Goal: Task Accomplishment & Management: Use online tool/utility

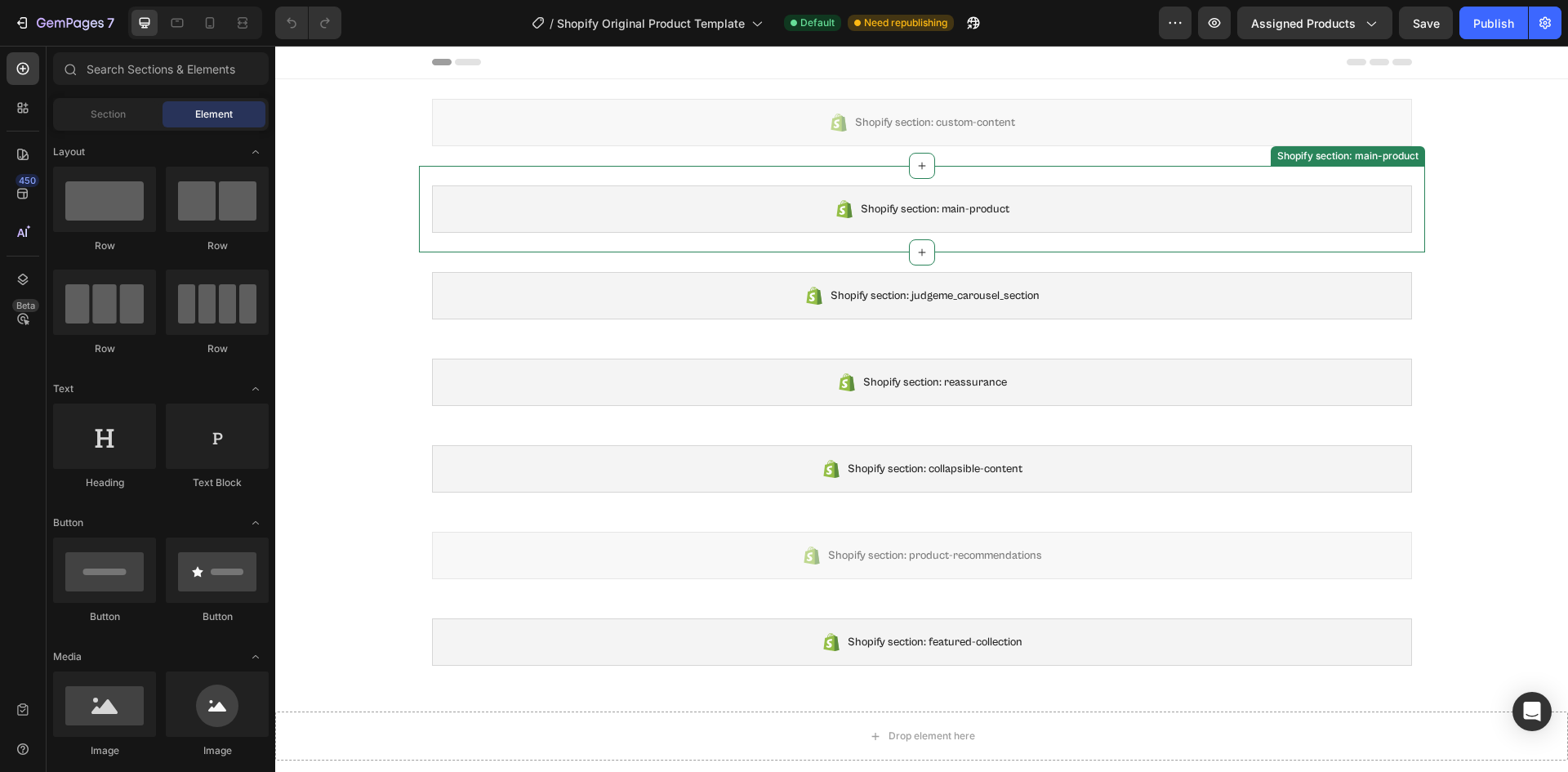
click at [837, 205] on icon at bounding box center [844, 209] width 15 height 18
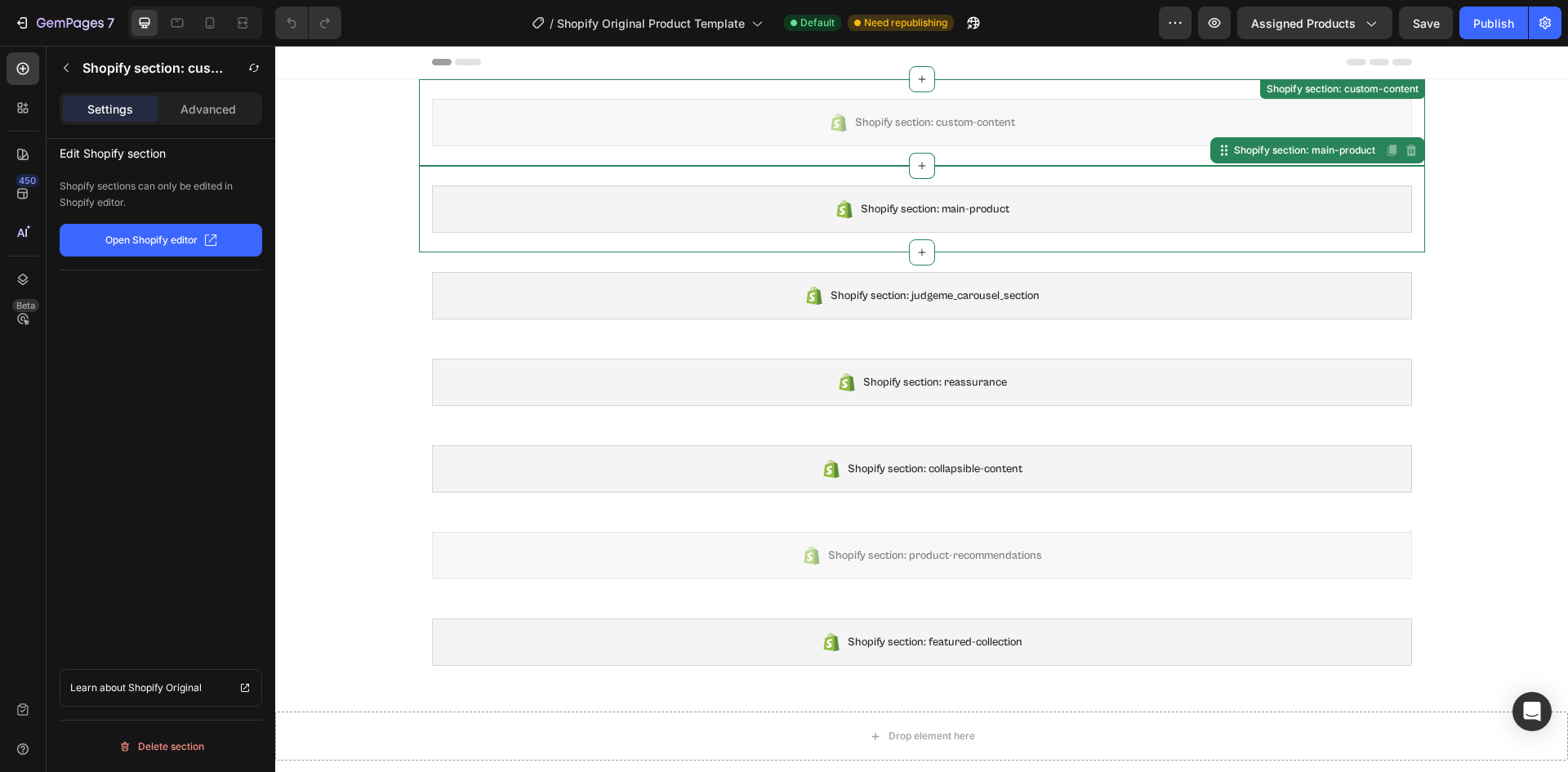
click at [785, 103] on div "Shopify section: custom-content" at bounding box center [922, 122] width 980 height 47
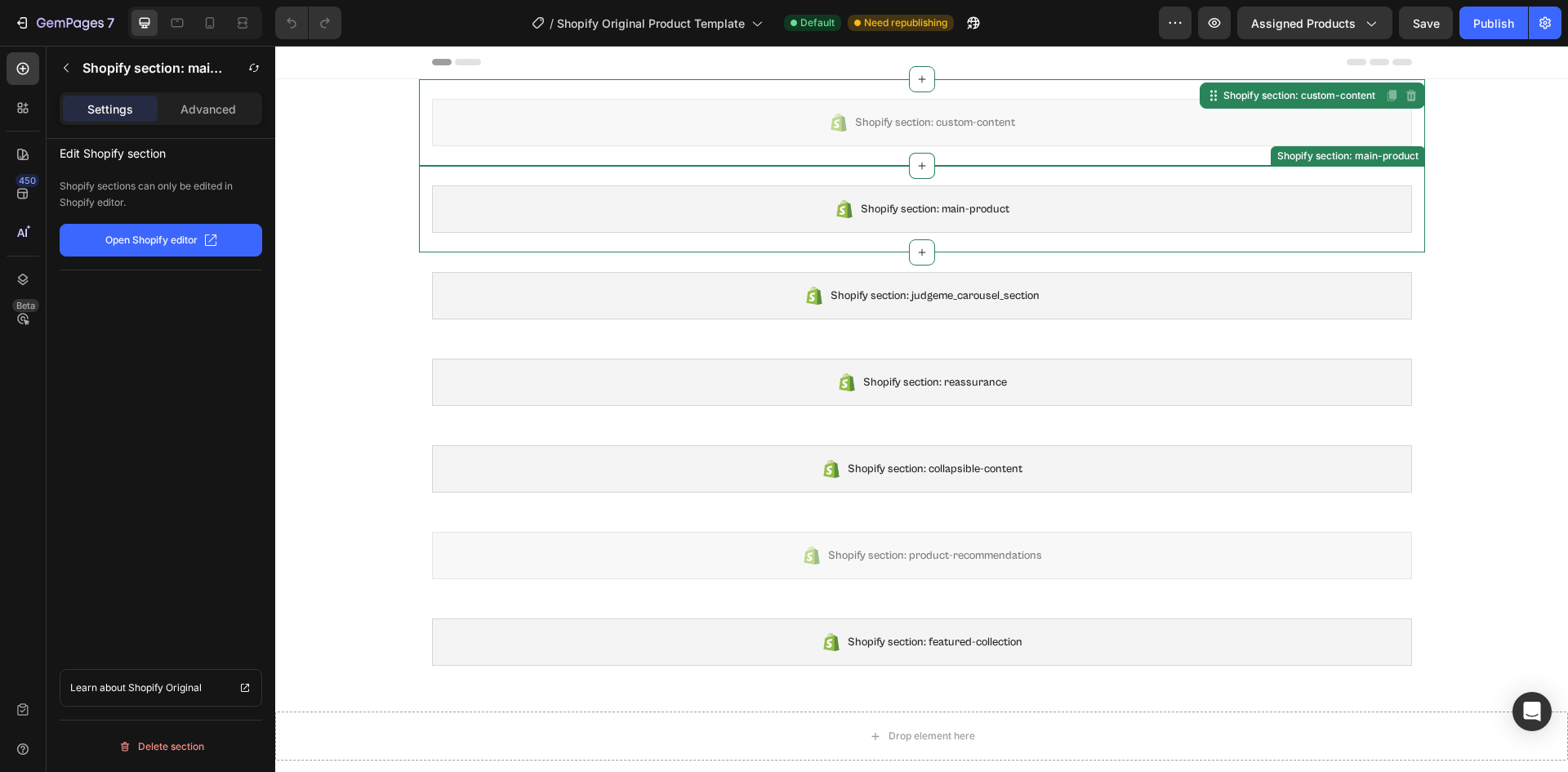
click at [826, 202] on div "Shopify section: main-product" at bounding box center [922, 209] width 980 height 47
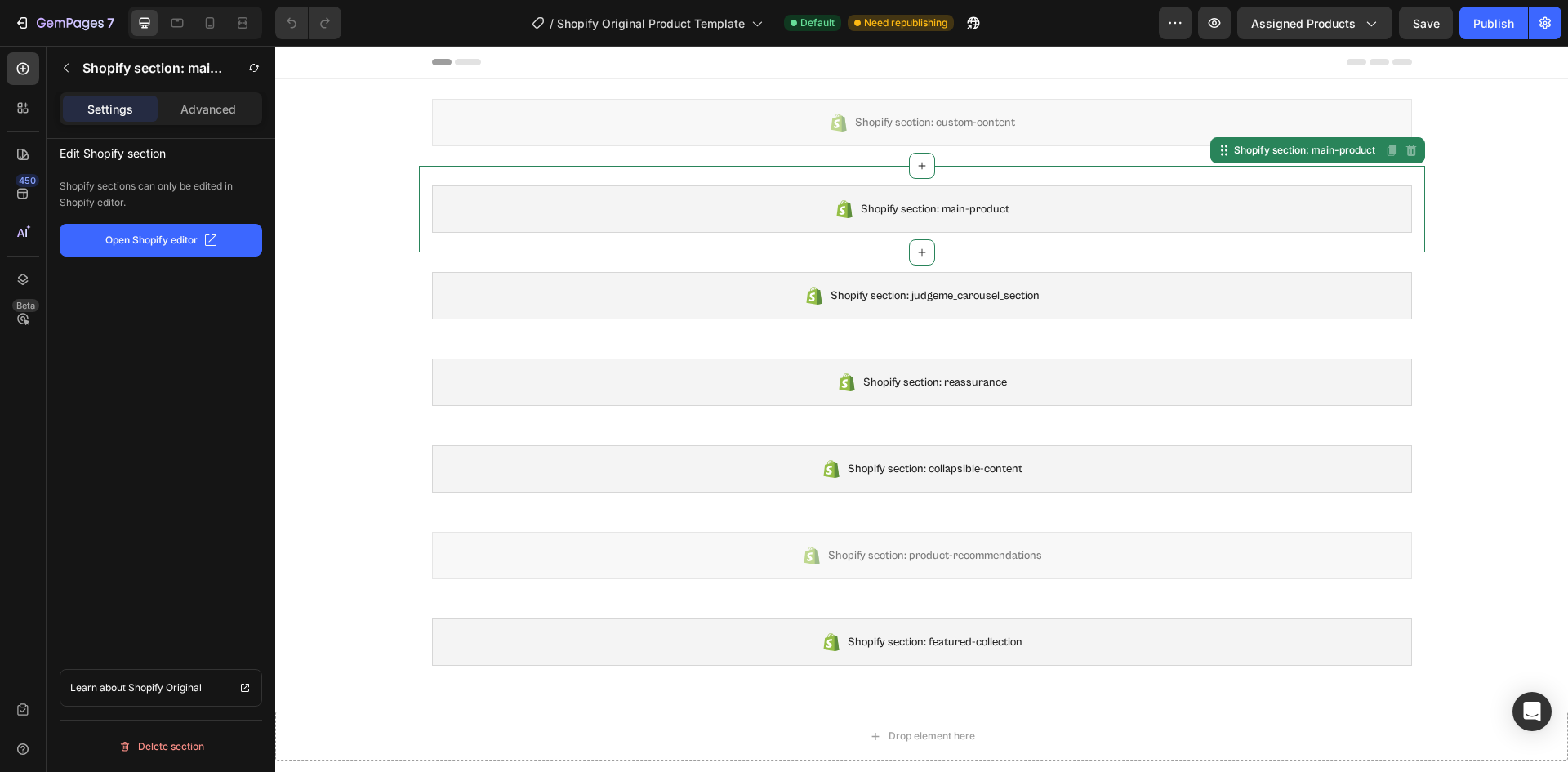
click at [192, 246] on p "Open Shopify editor" at bounding box center [151, 240] width 92 height 15
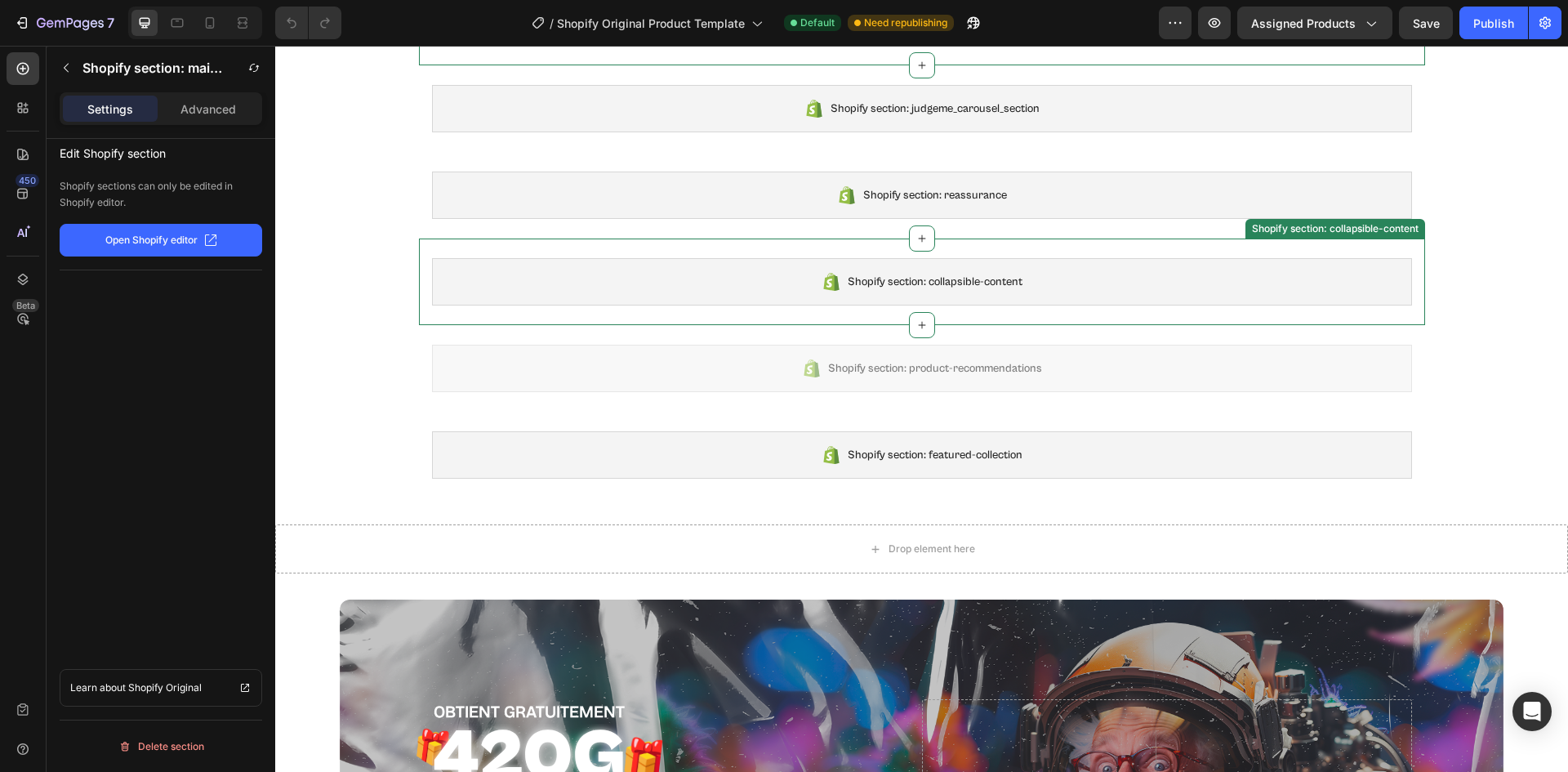
scroll to position [188, 0]
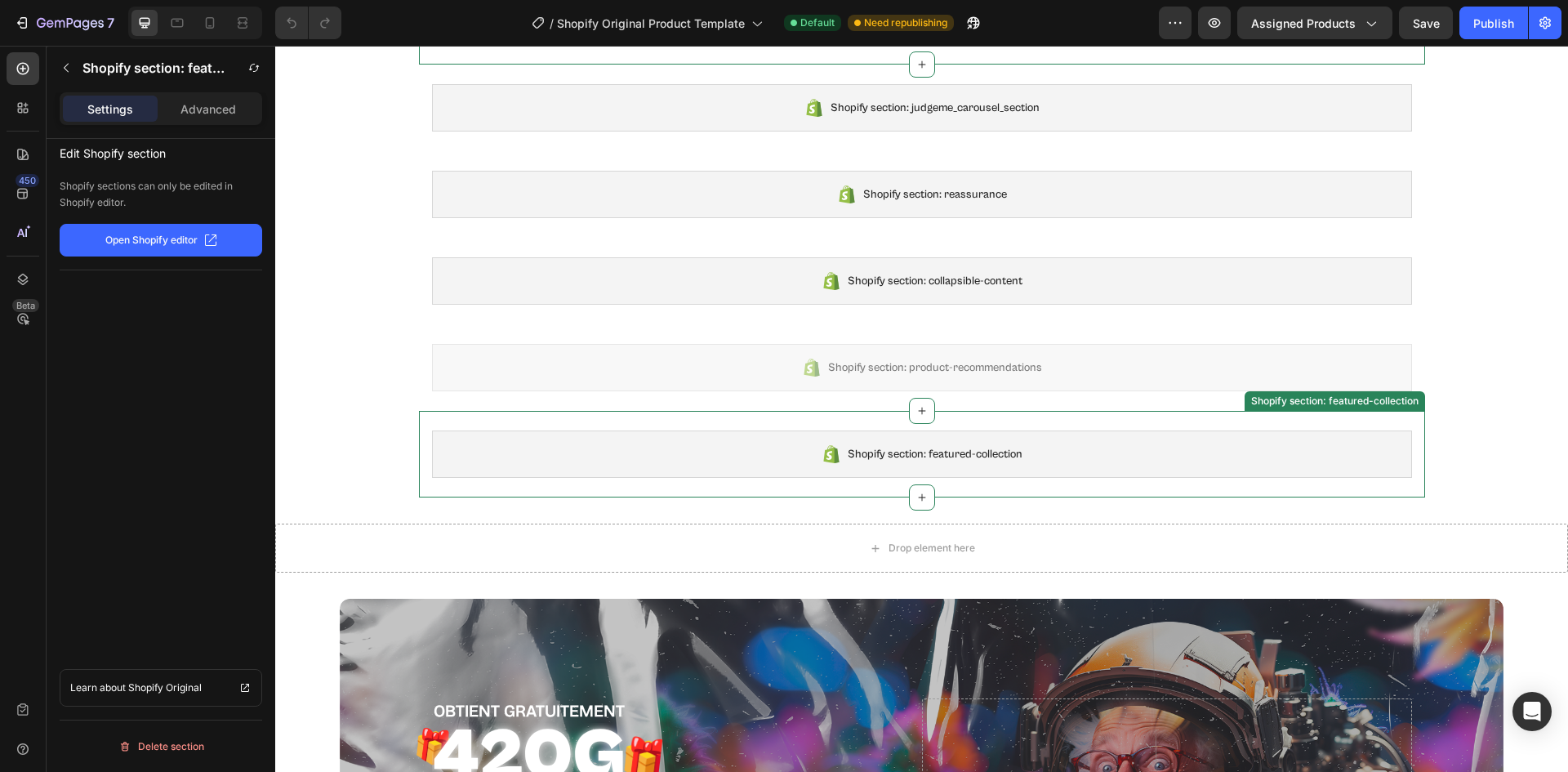
click at [1013, 454] on span "Shopify section: featured-collection" at bounding box center [934, 454] width 175 height 19
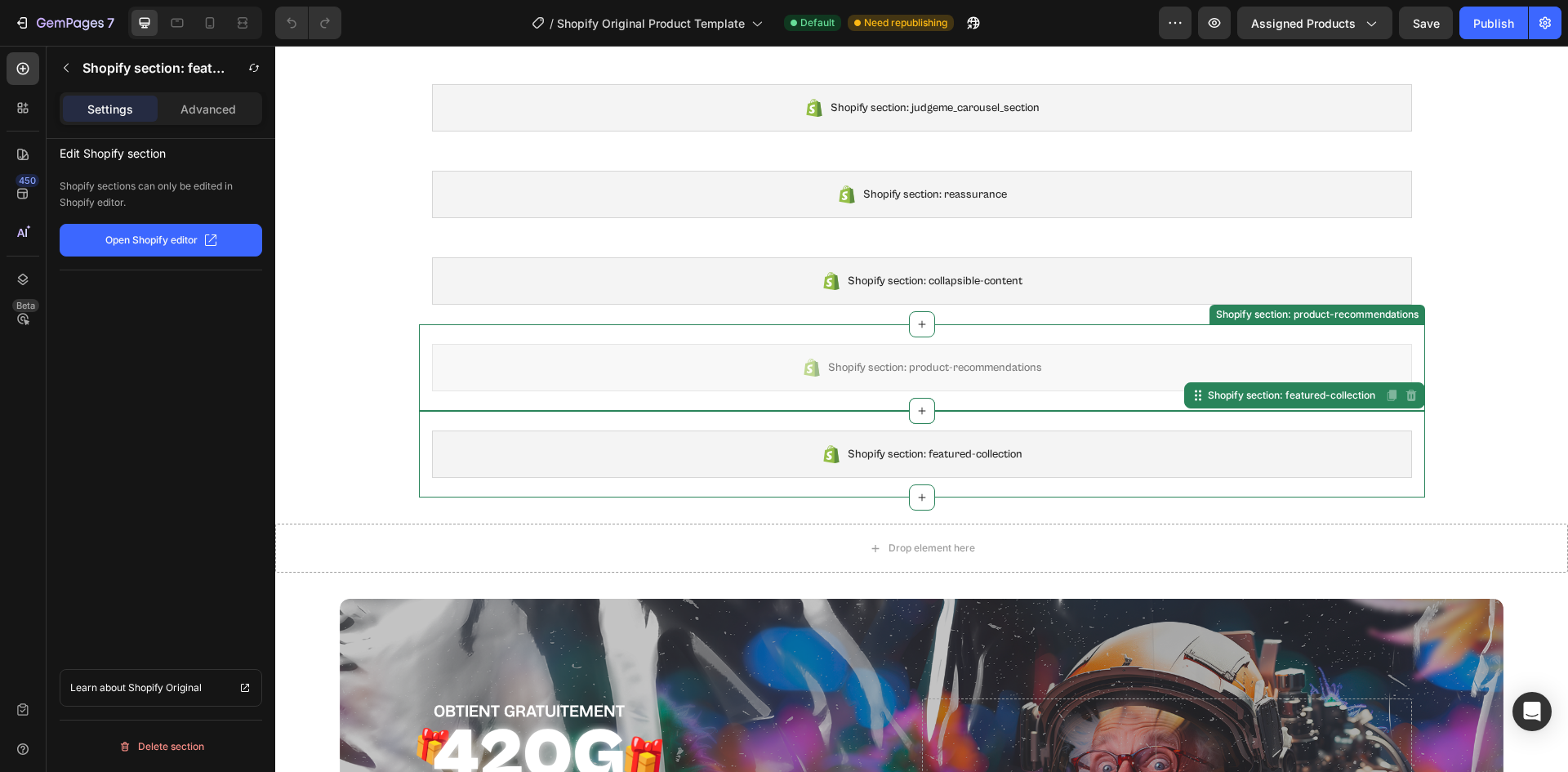
click at [973, 359] on span "Shopify section: product-recommendations" at bounding box center [934, 368] width 214 height 19
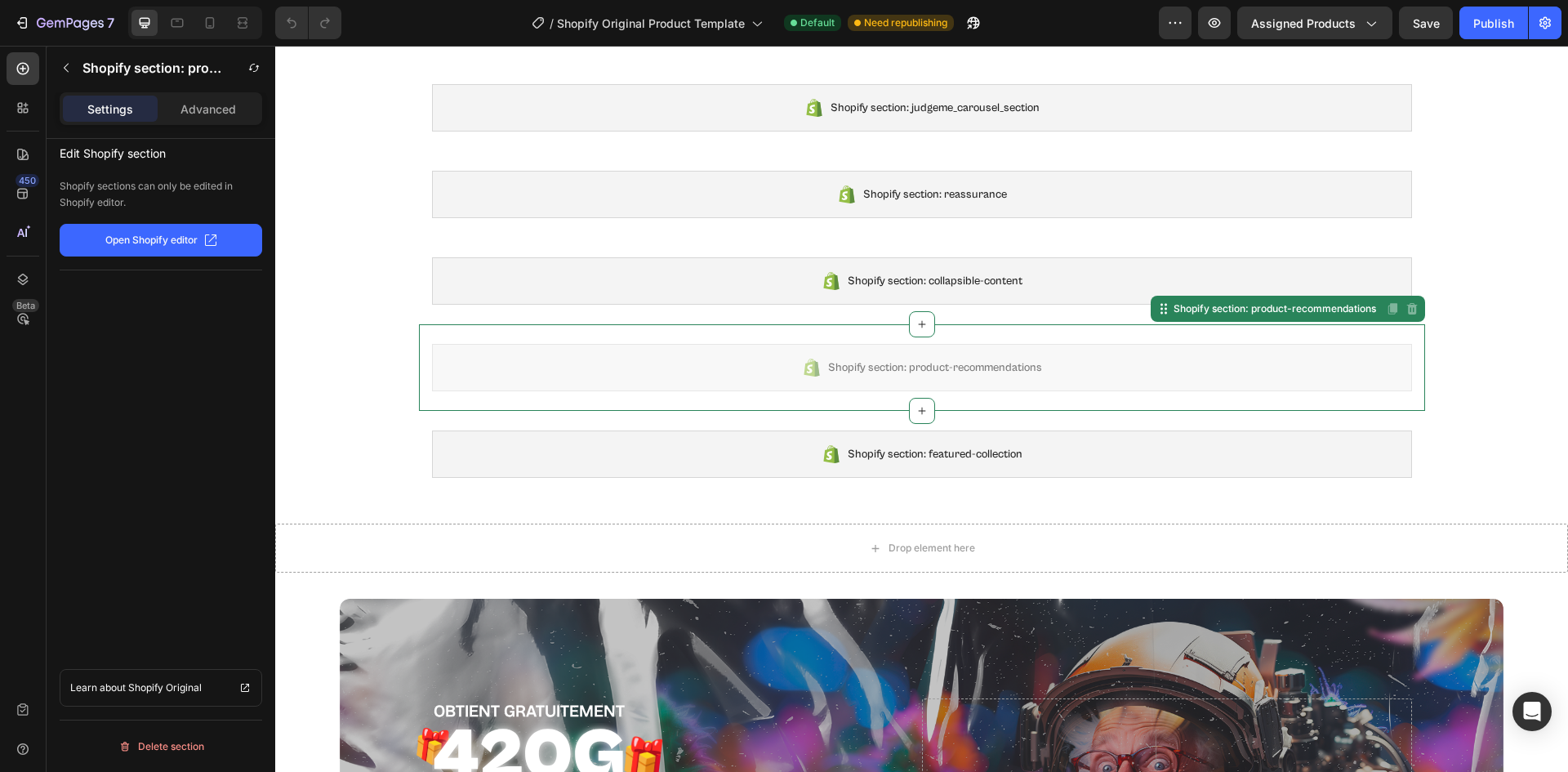
click at [927, 378] on div "Shopify section: product-recommendations" at bounding box center [922, 367] width 980 height 47
click at [877, 455] on span "Shopify section: featured-collection" at bounding box center [934, 454] width 175 height 19
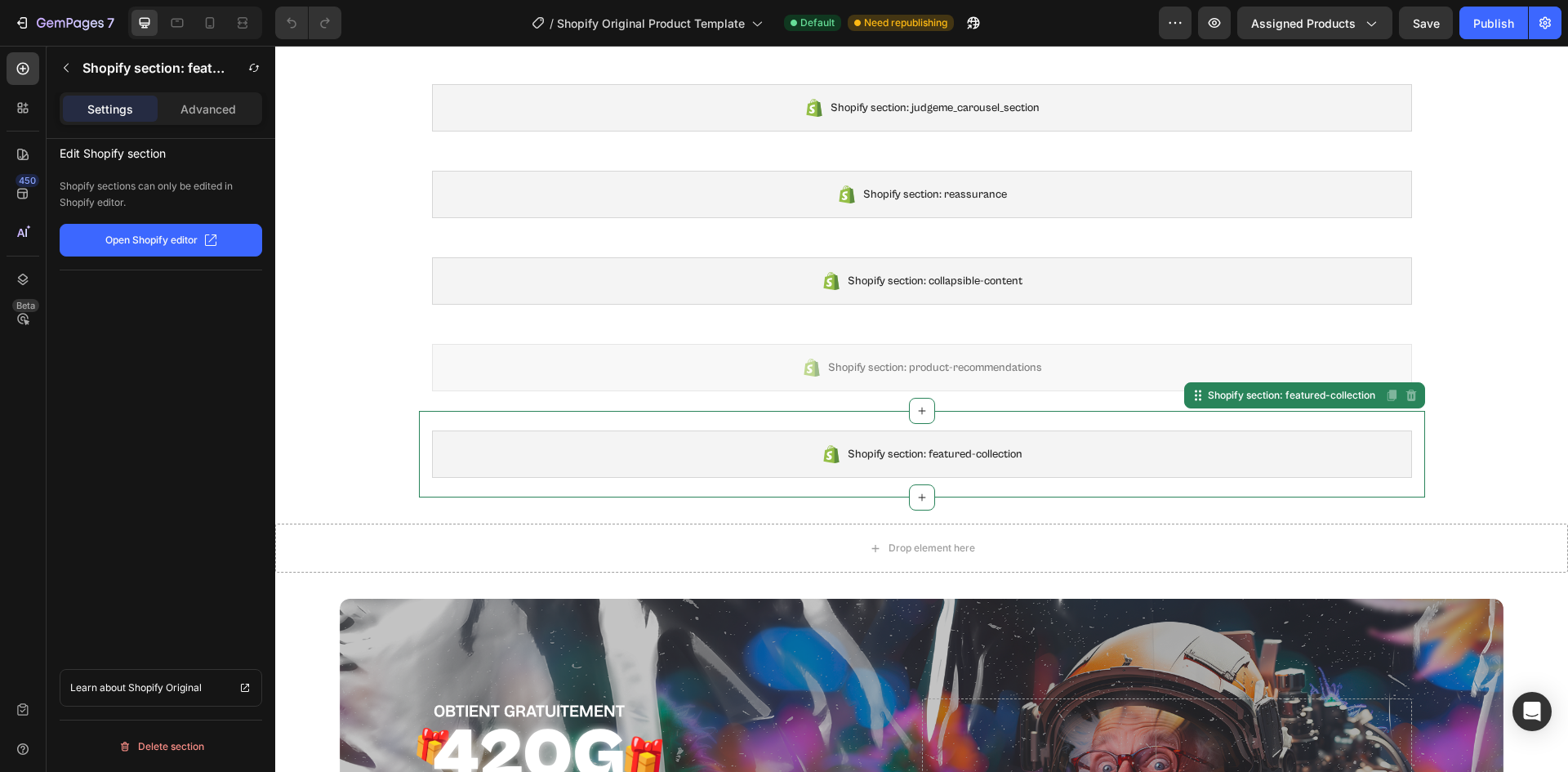
click at [877, 455] on span "Shopify section: featured-collection" at bounding box center [934, 454] width 175 height 19
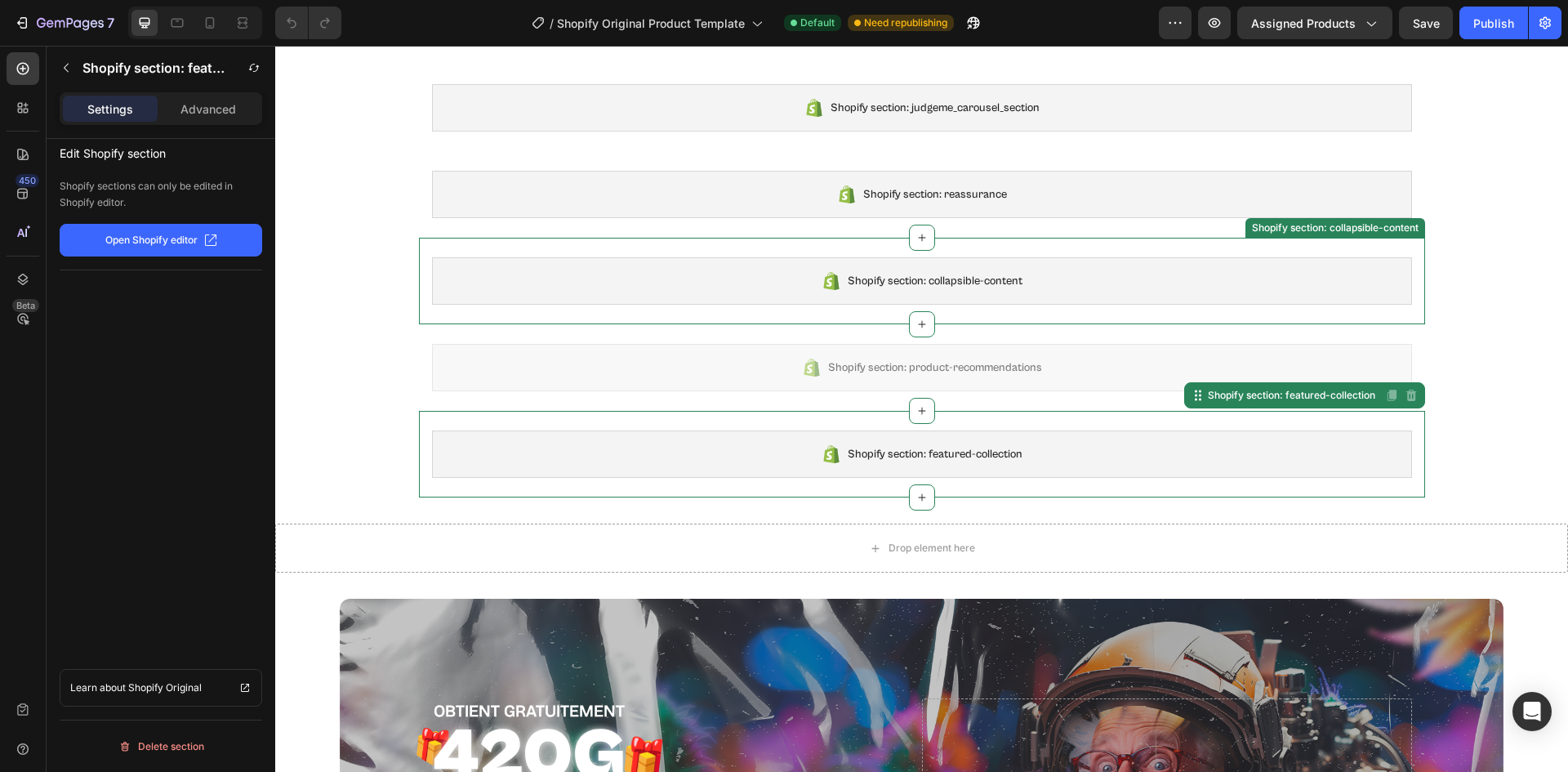
scroll to position [0, 0]
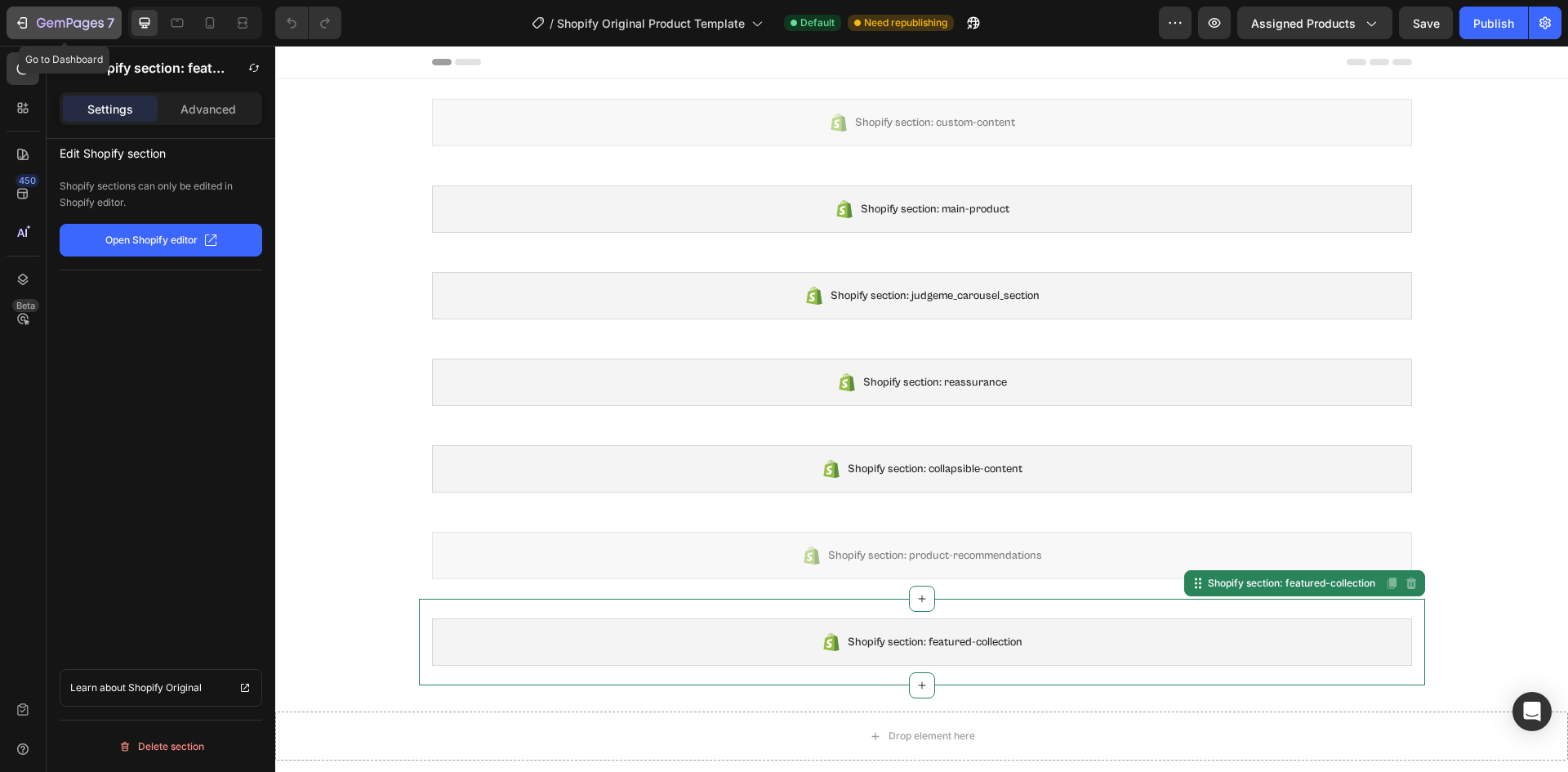
click at [18, 19] on icon "button" at bounding box center [21, 22] width 16 height 16
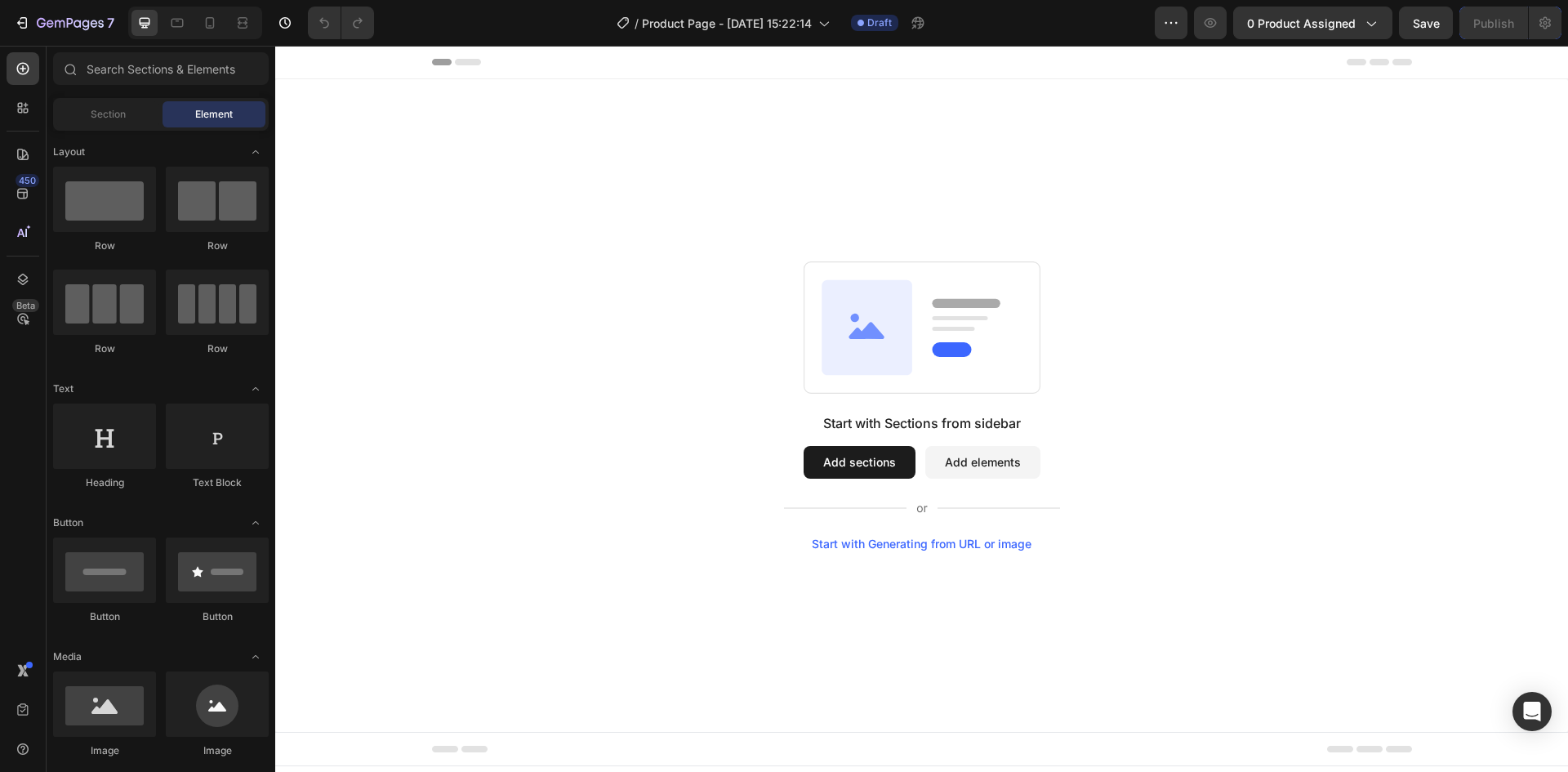
click at [864, 460] on button "Add sections" at bounding box center [860, 462] width 112 height 33
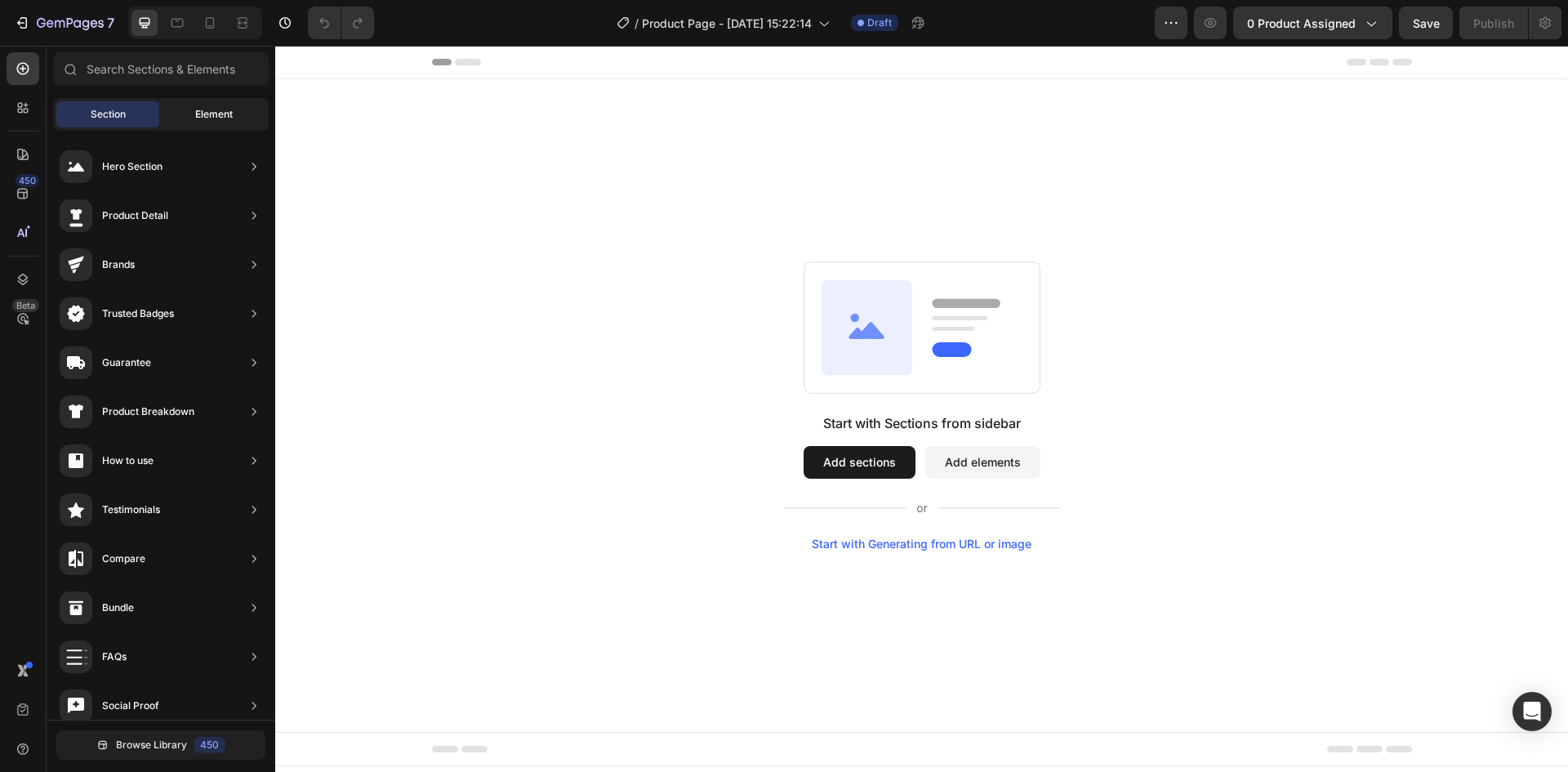
click at [222, 106] on div "Element" at bounding box center [214, 114] width 103 height 26
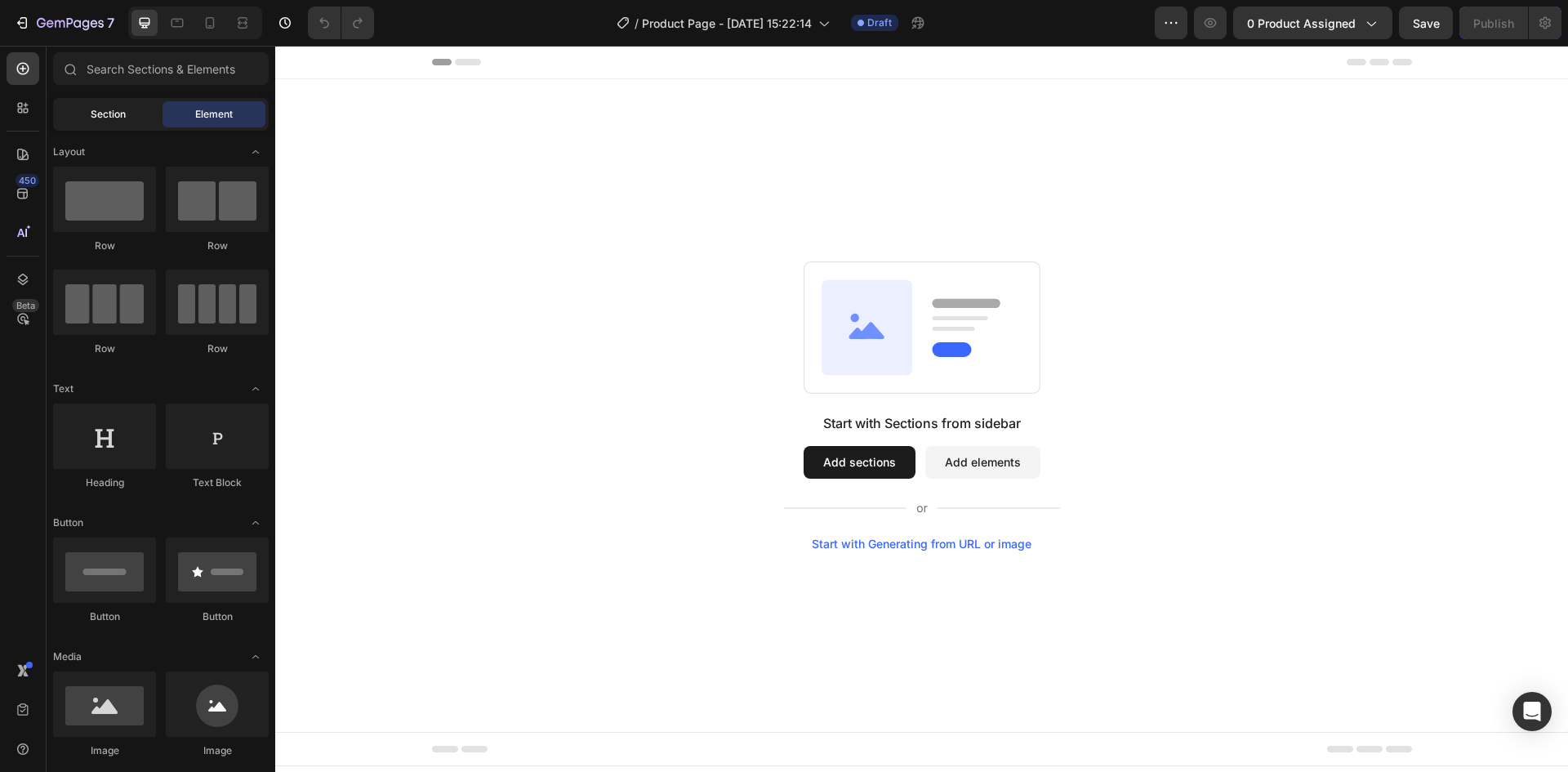
click at [128, 115] on div "Section" at bounding box center [107, 114] width 103 height 26
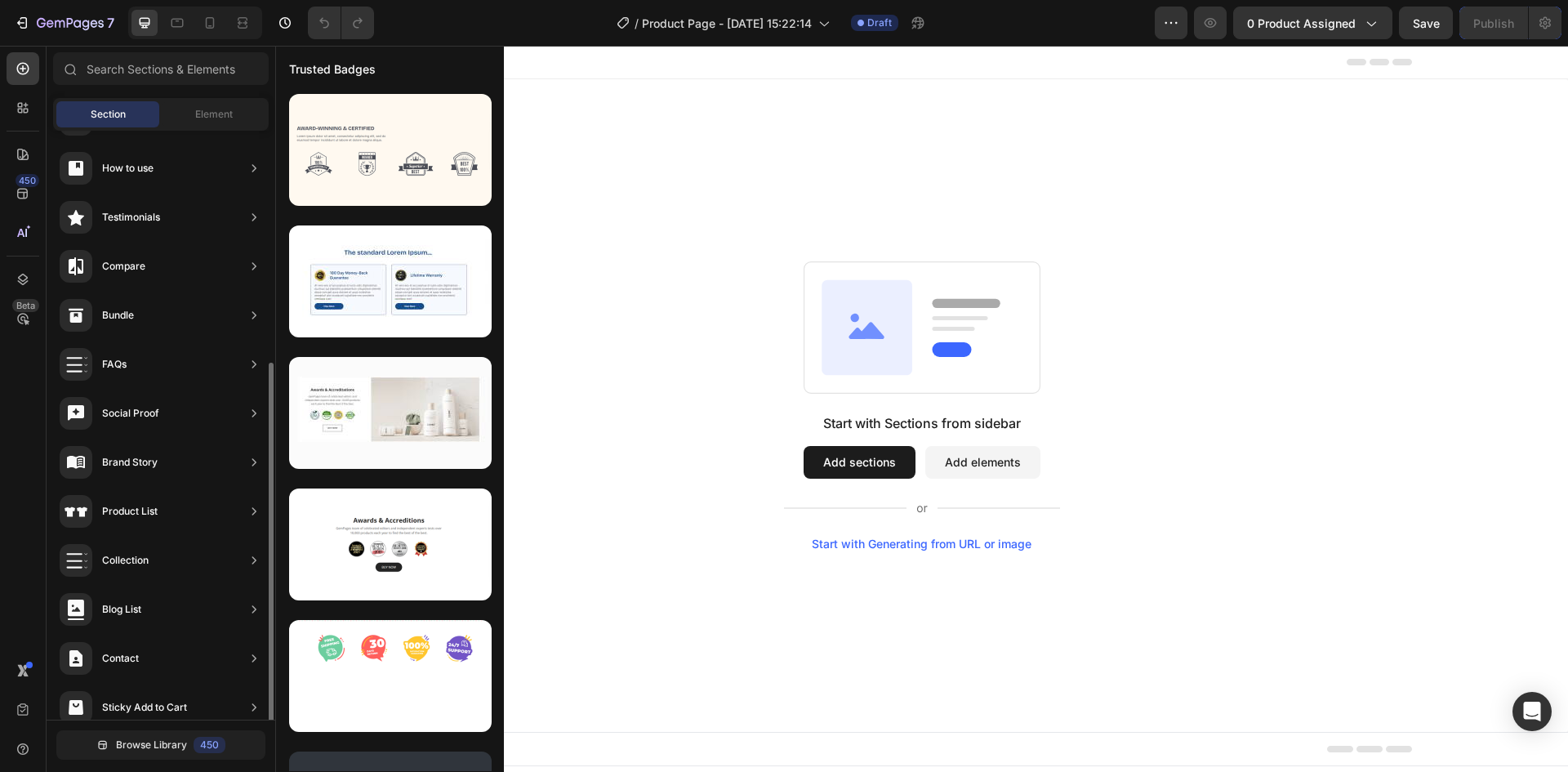
scroll to position [359, 0]
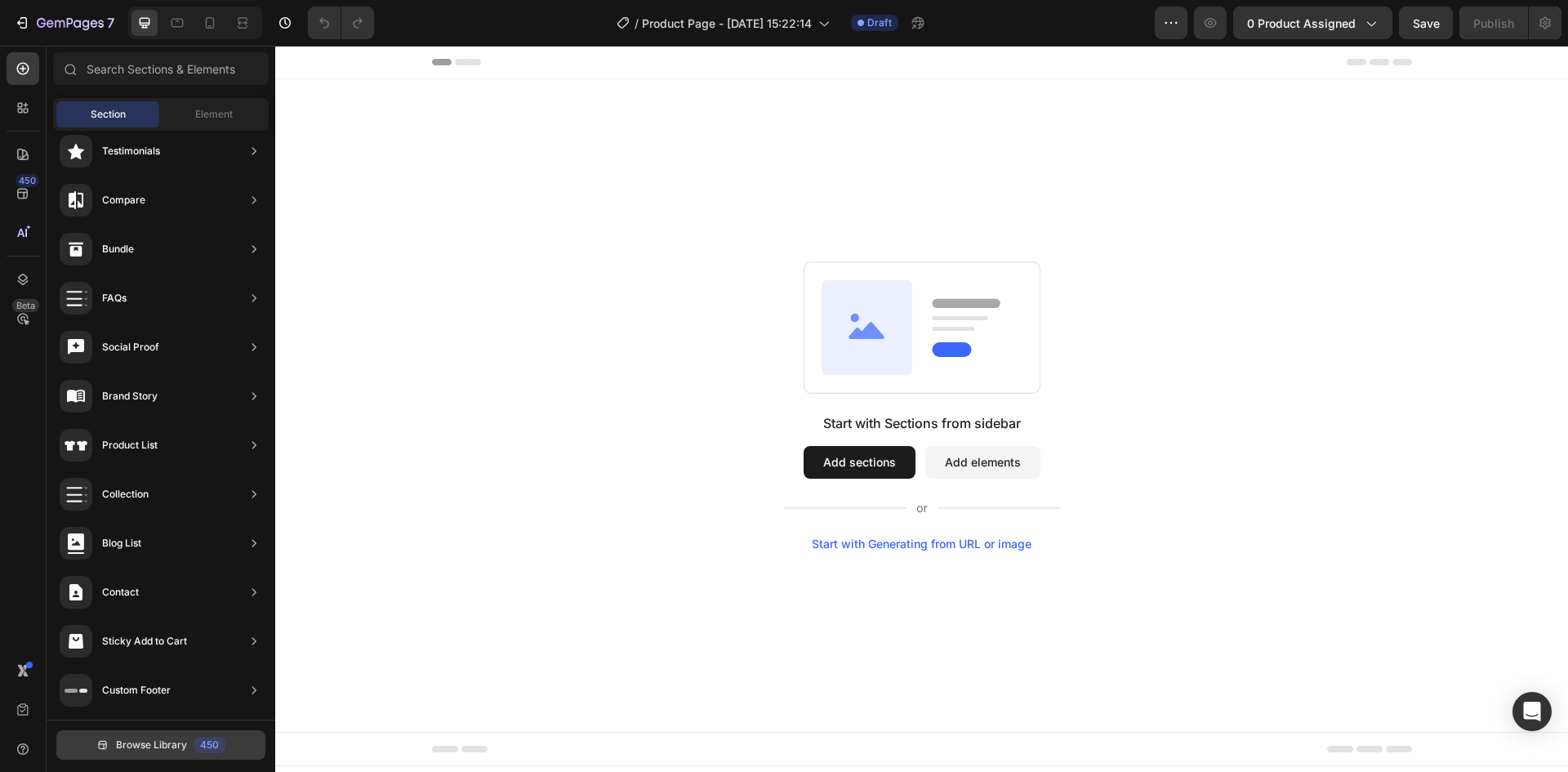
click at [145, 742] on span "Browse Library" at bounding box center [151, 744] width 71 height 15
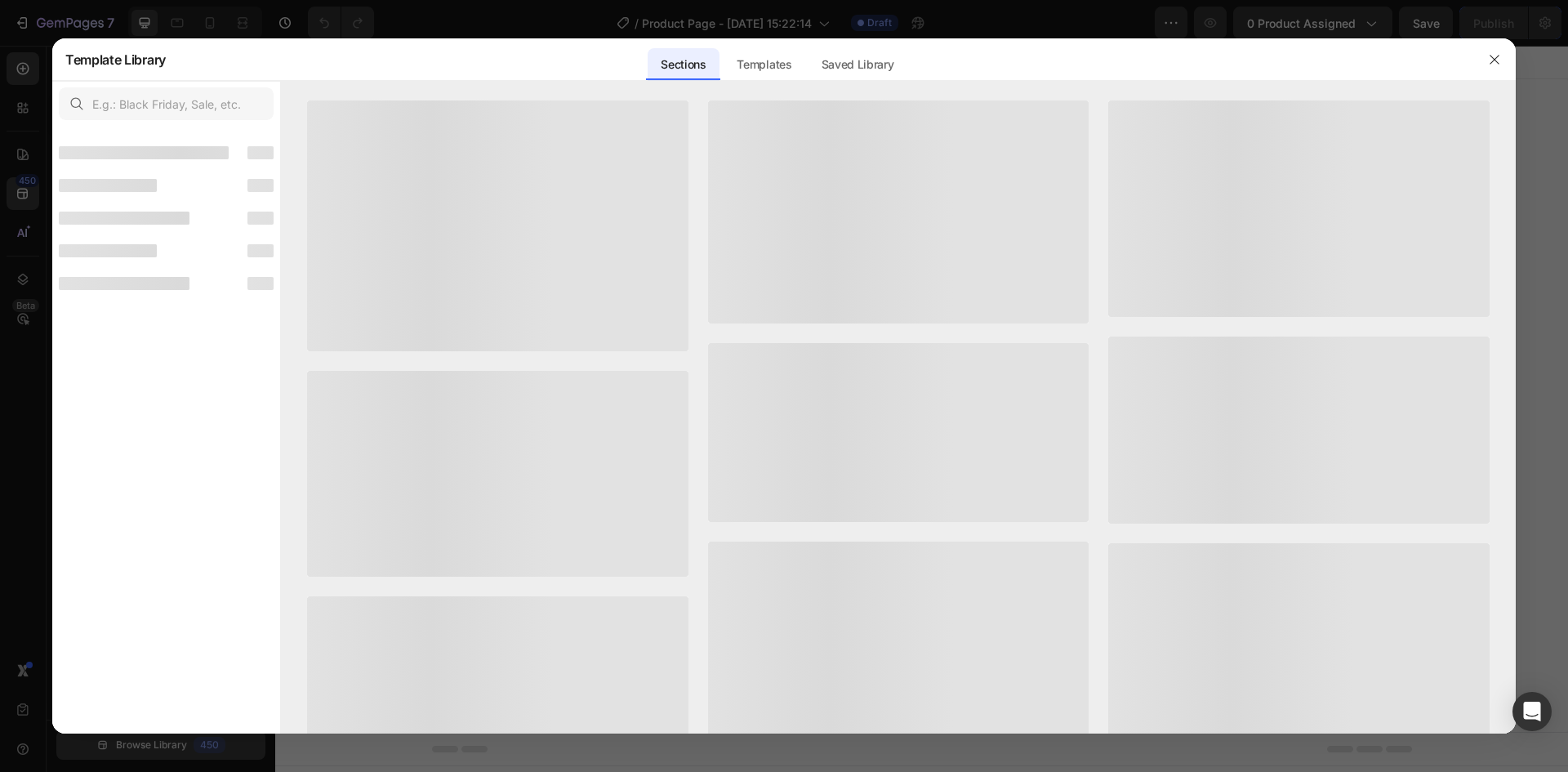
scroll to position [339, 0]
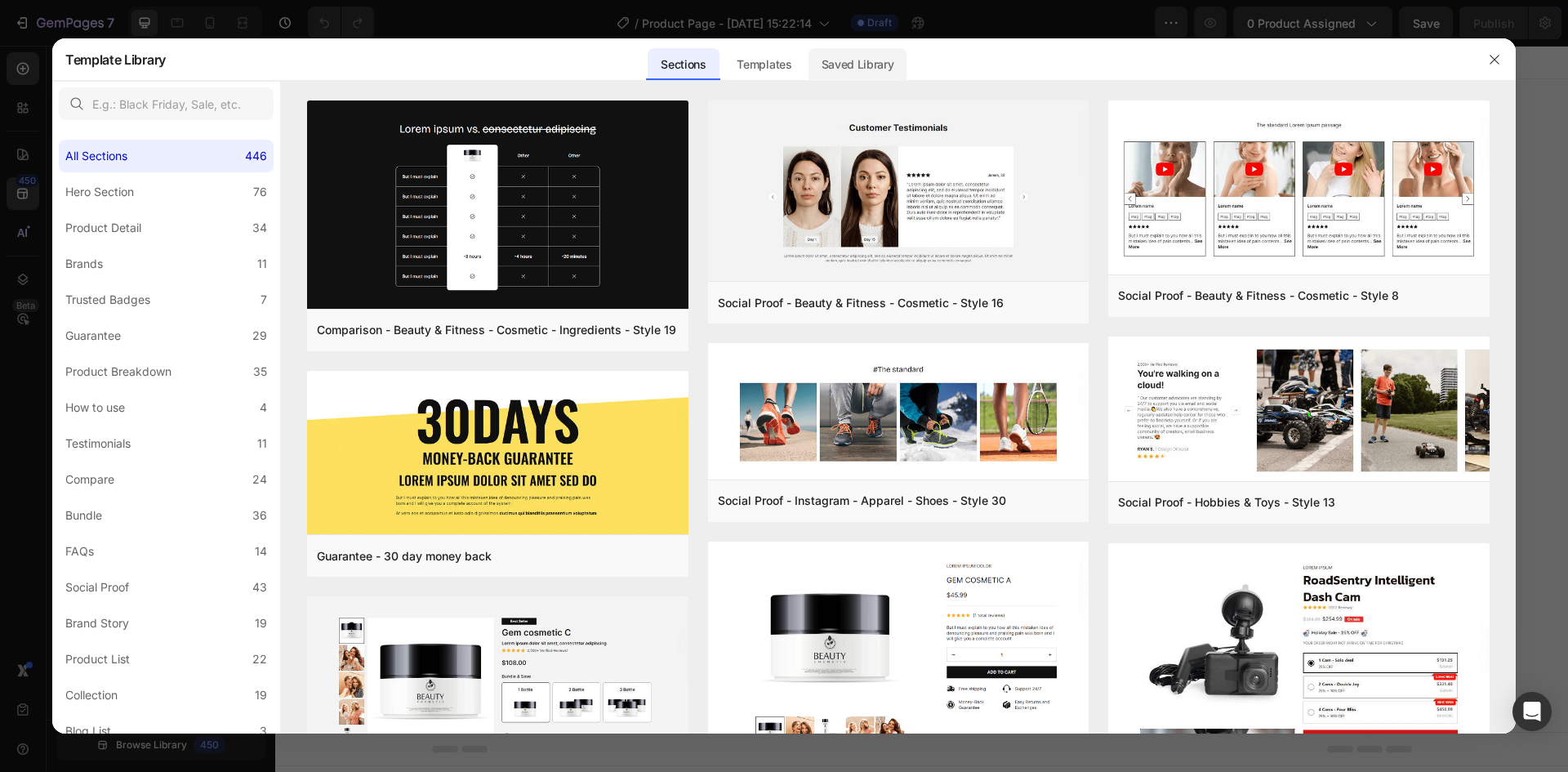
click at [821, 68] on div "Saved Library" at bounding box center [858, 65] width 99 height 33
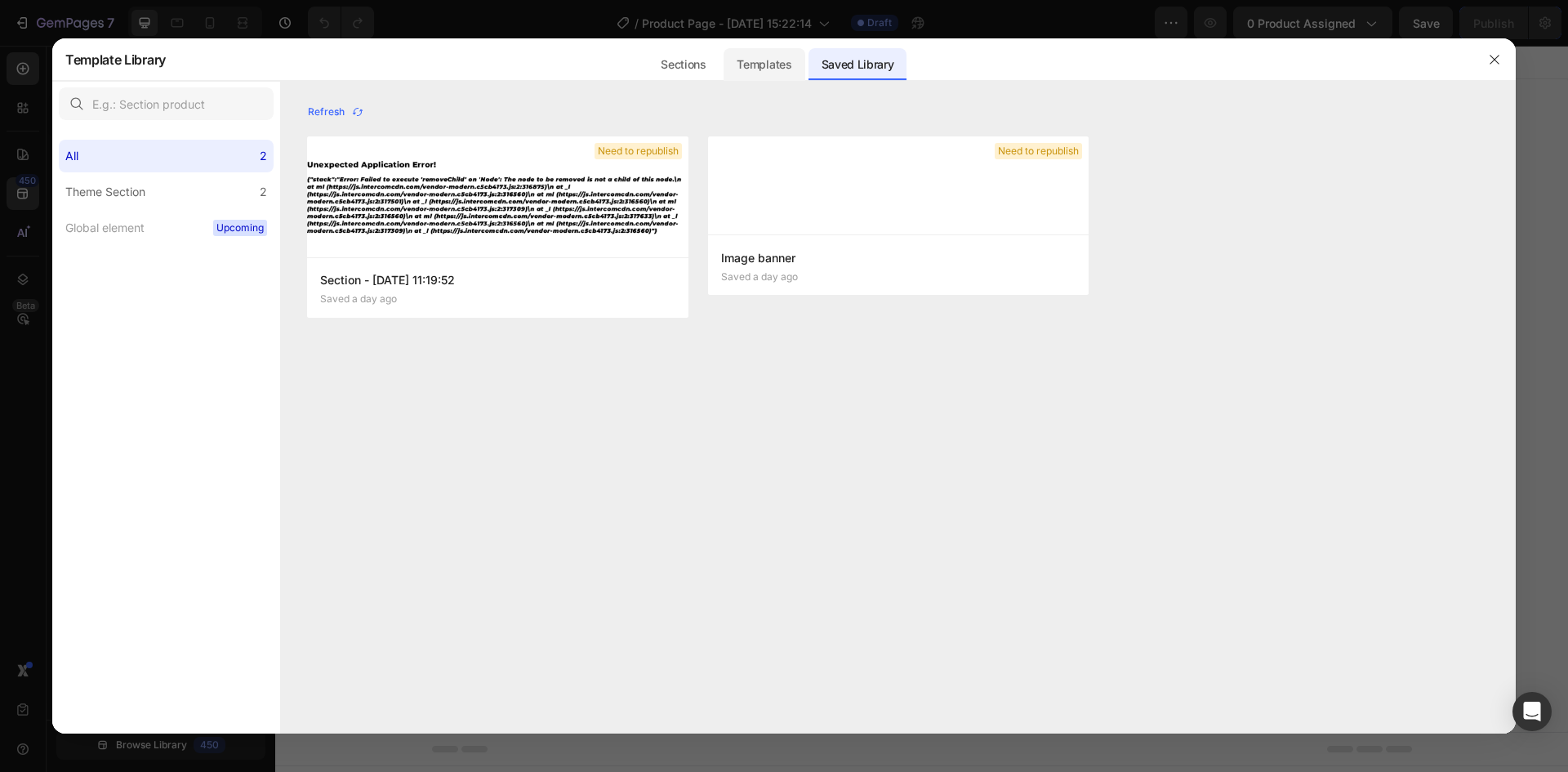
click at [769, 60] on div "Templates" at bounding box center [764, 65] width 81 height 33
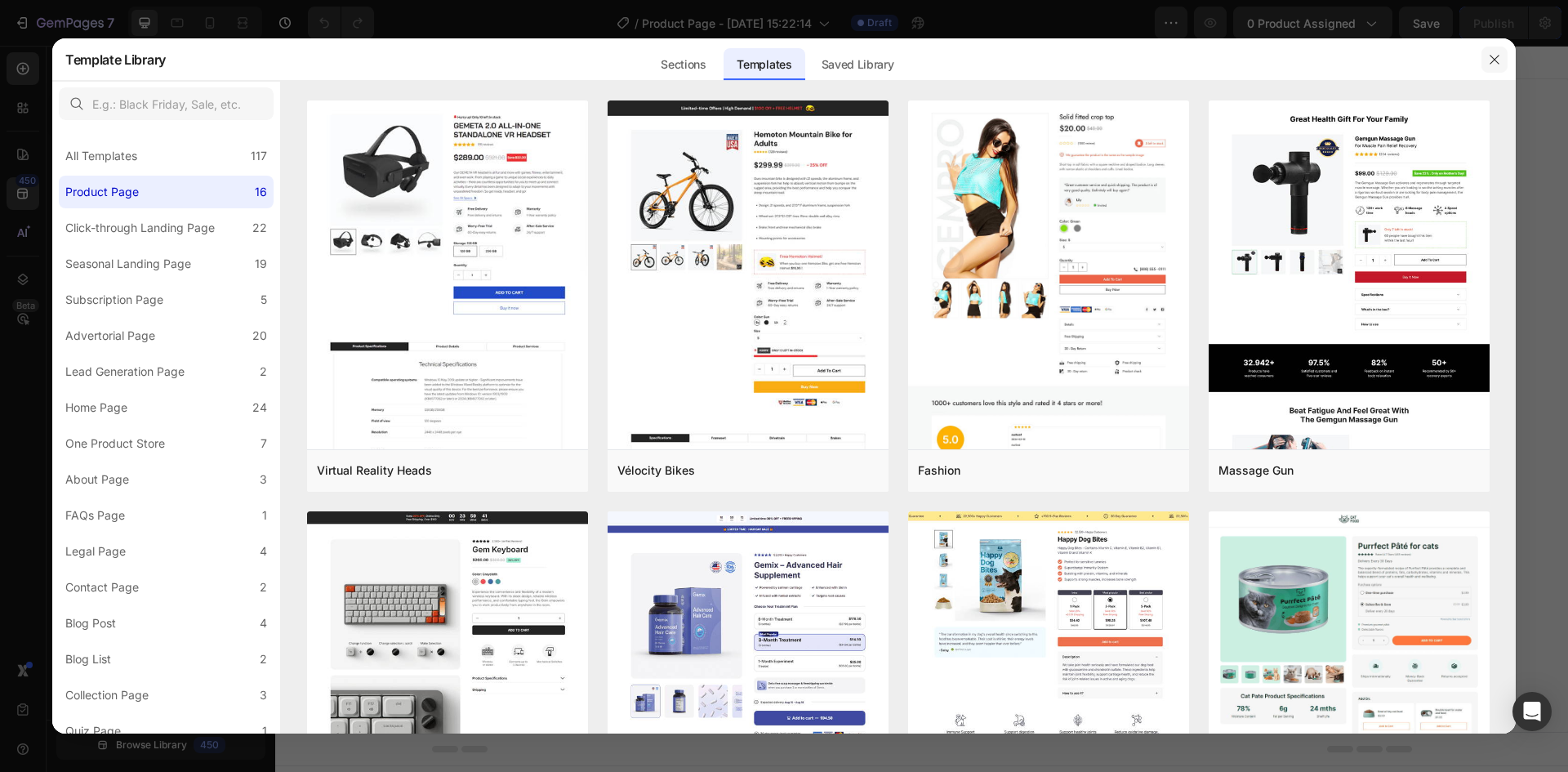
click at [1496, 60] on icon "button" at bounding box center [1494, 60] width 14 height 14
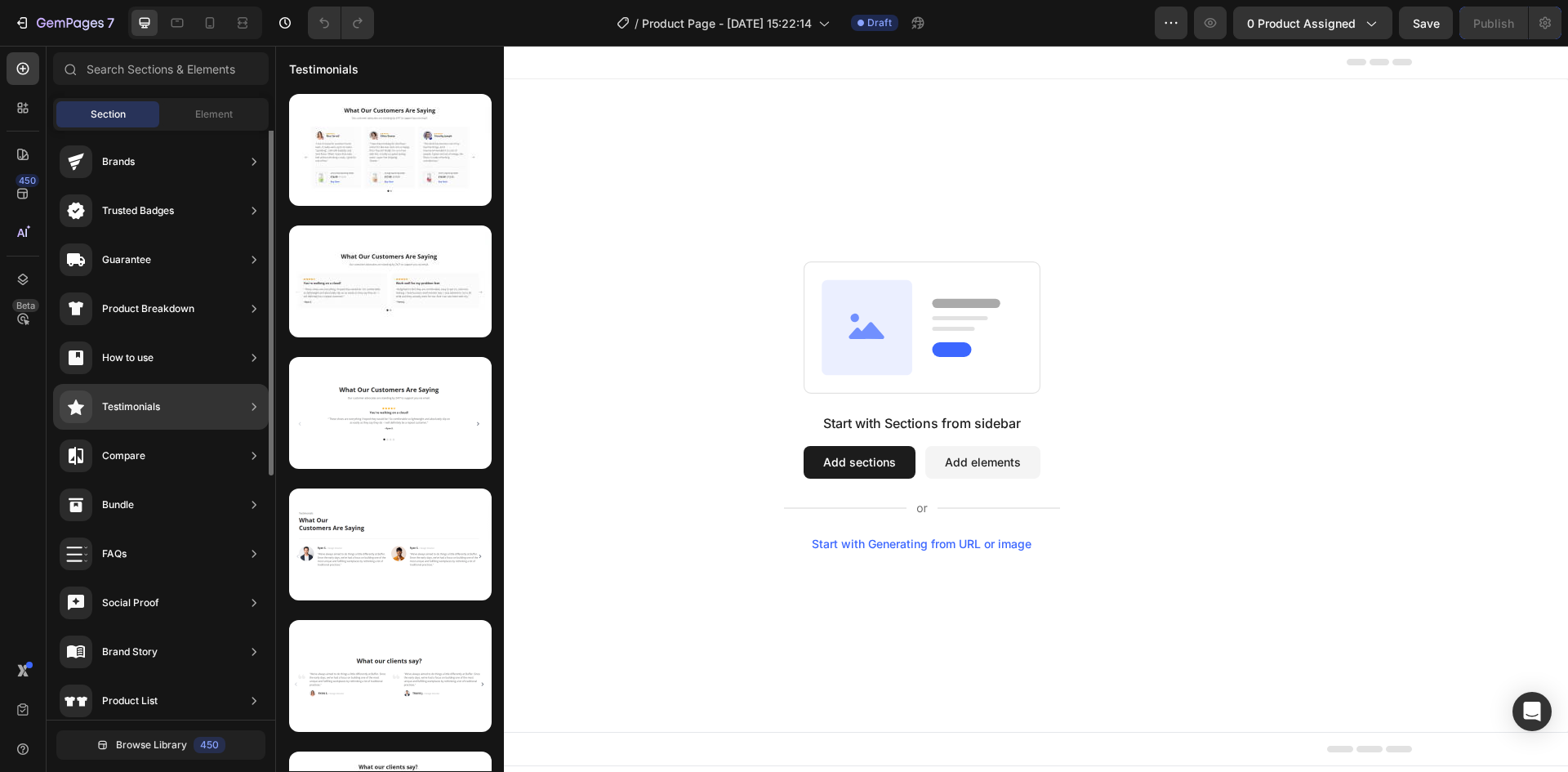
scroll to position [0, 0]
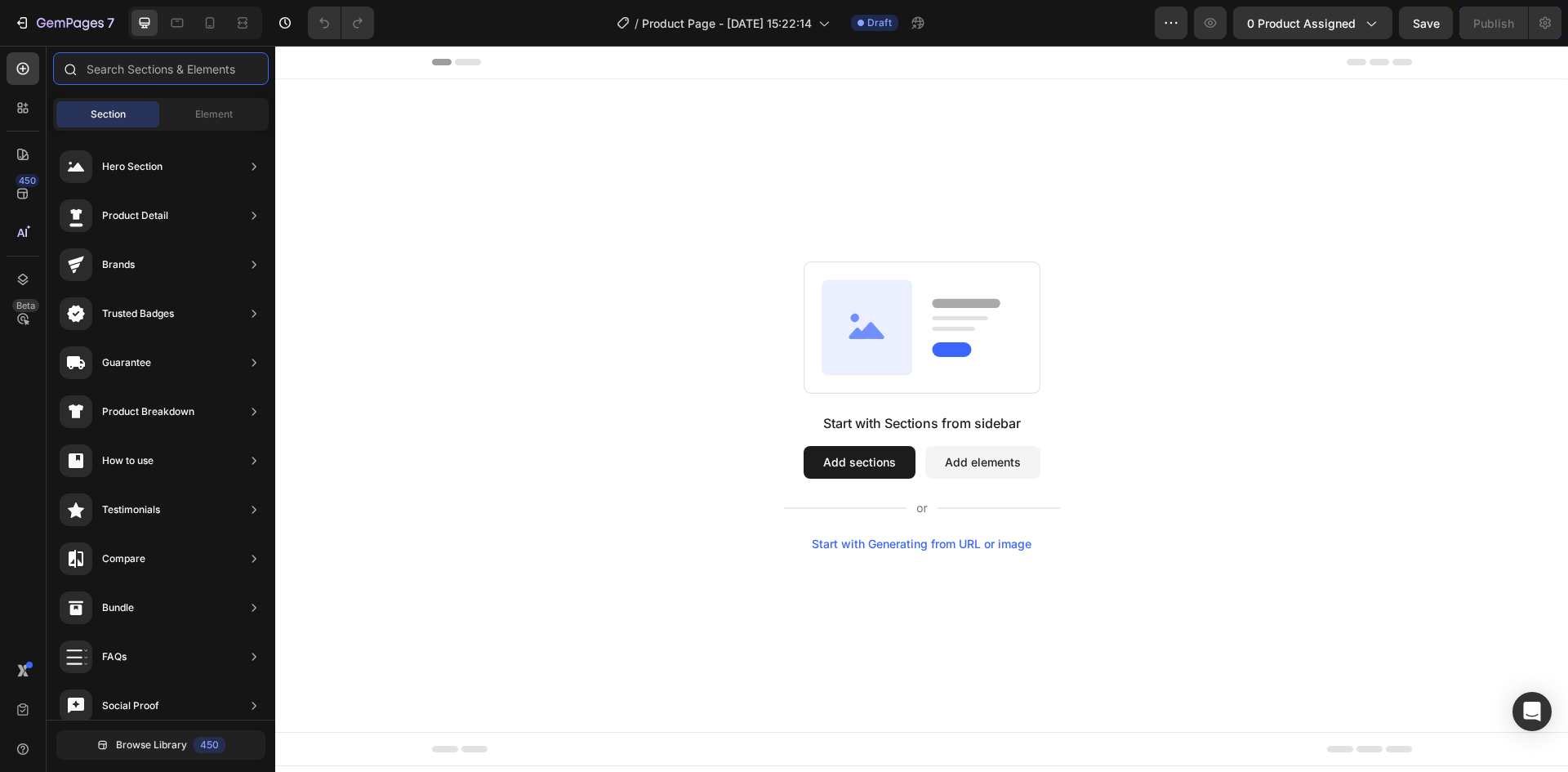
click at [160, 67] on input "text" at bounding box center [161, 69] width 216 height 33
click at [222, 118] on span "Element" at bounding box center [214, 114] width 38 height 15
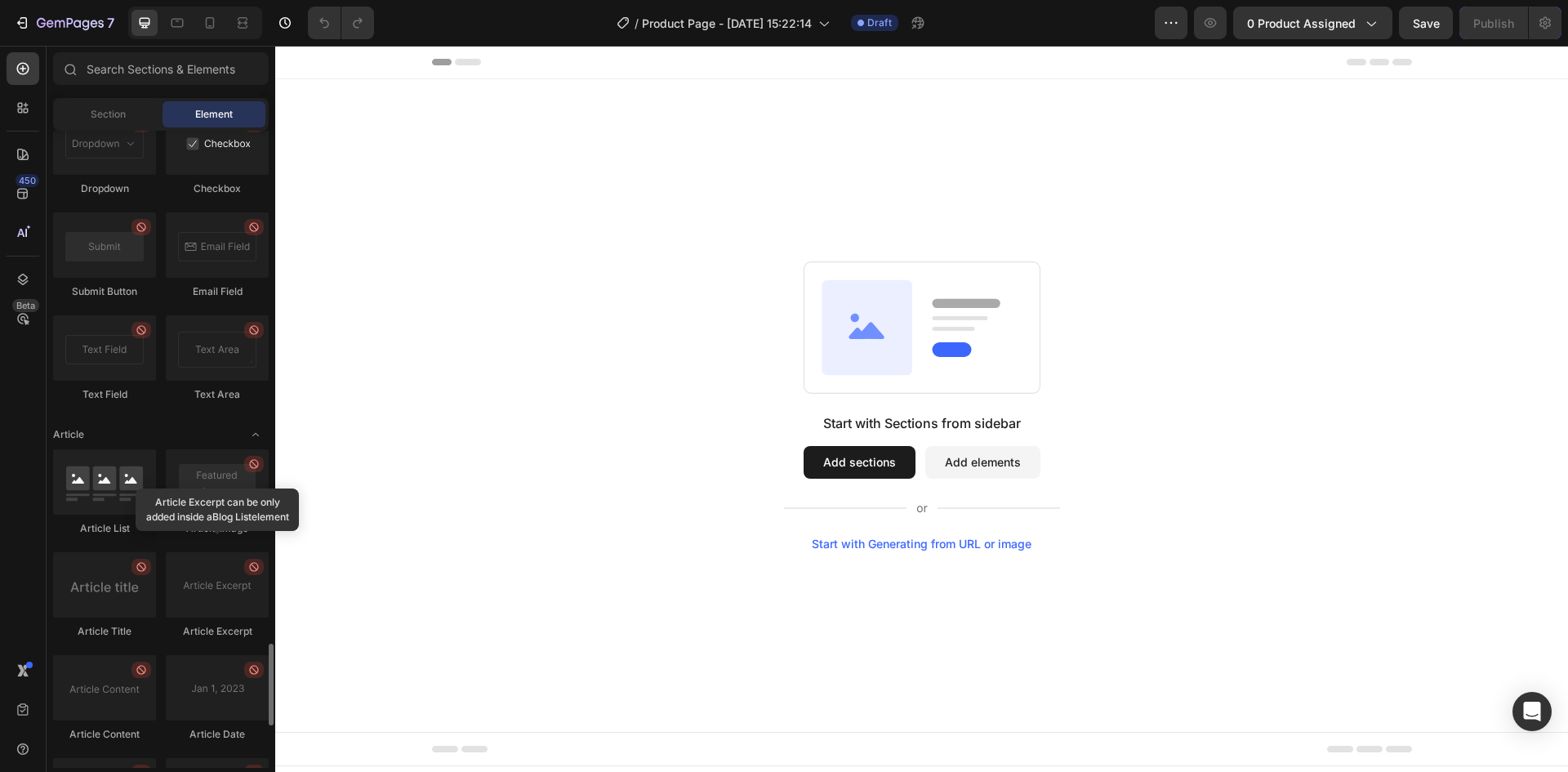
scroll to position [4311, 0]
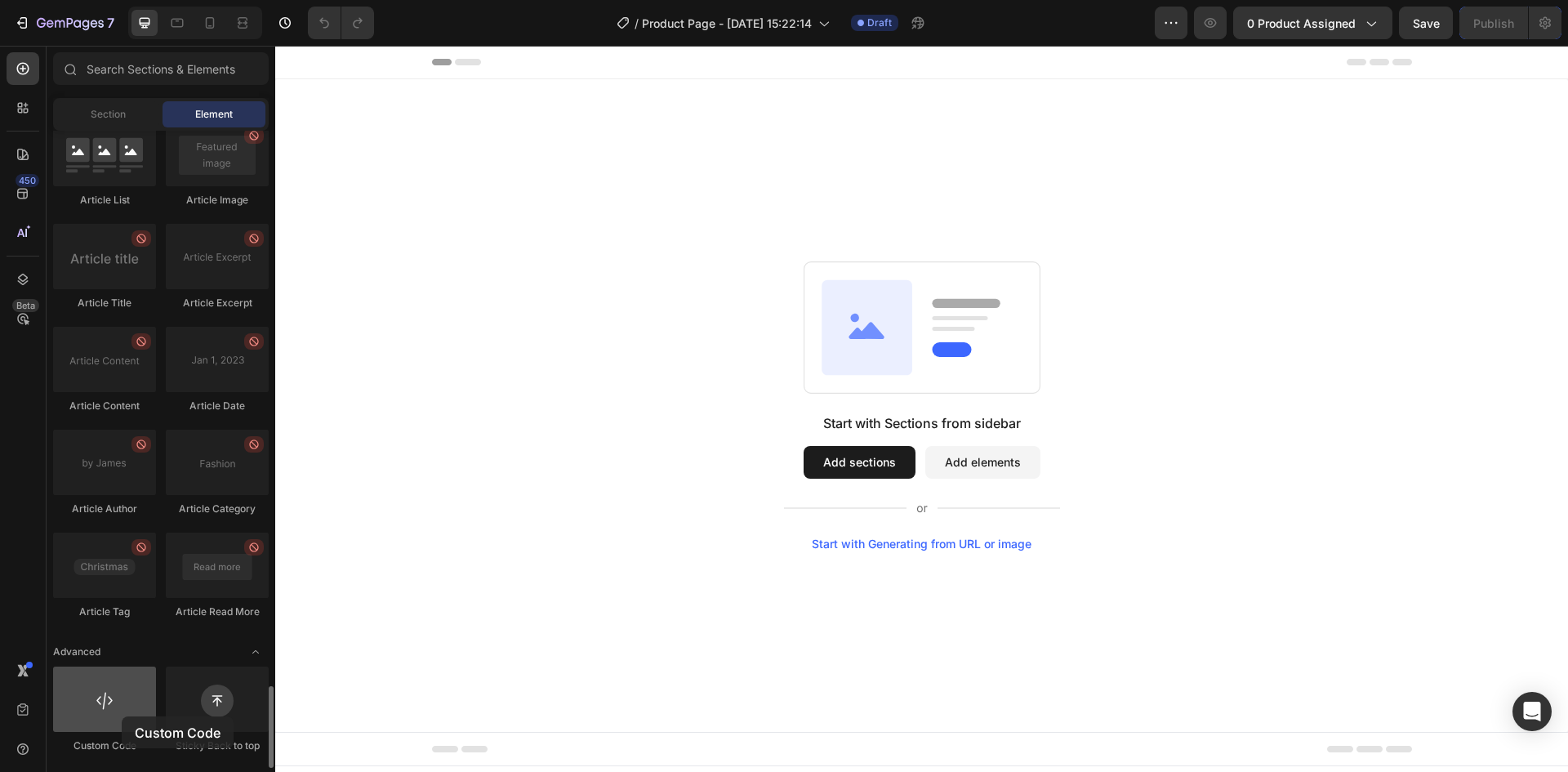
click at [122, 716] on div at bounding box center [104, 699] width 103 height 66
click at [123, 696] on div at bounding box center [104, 699] width 103 height 66
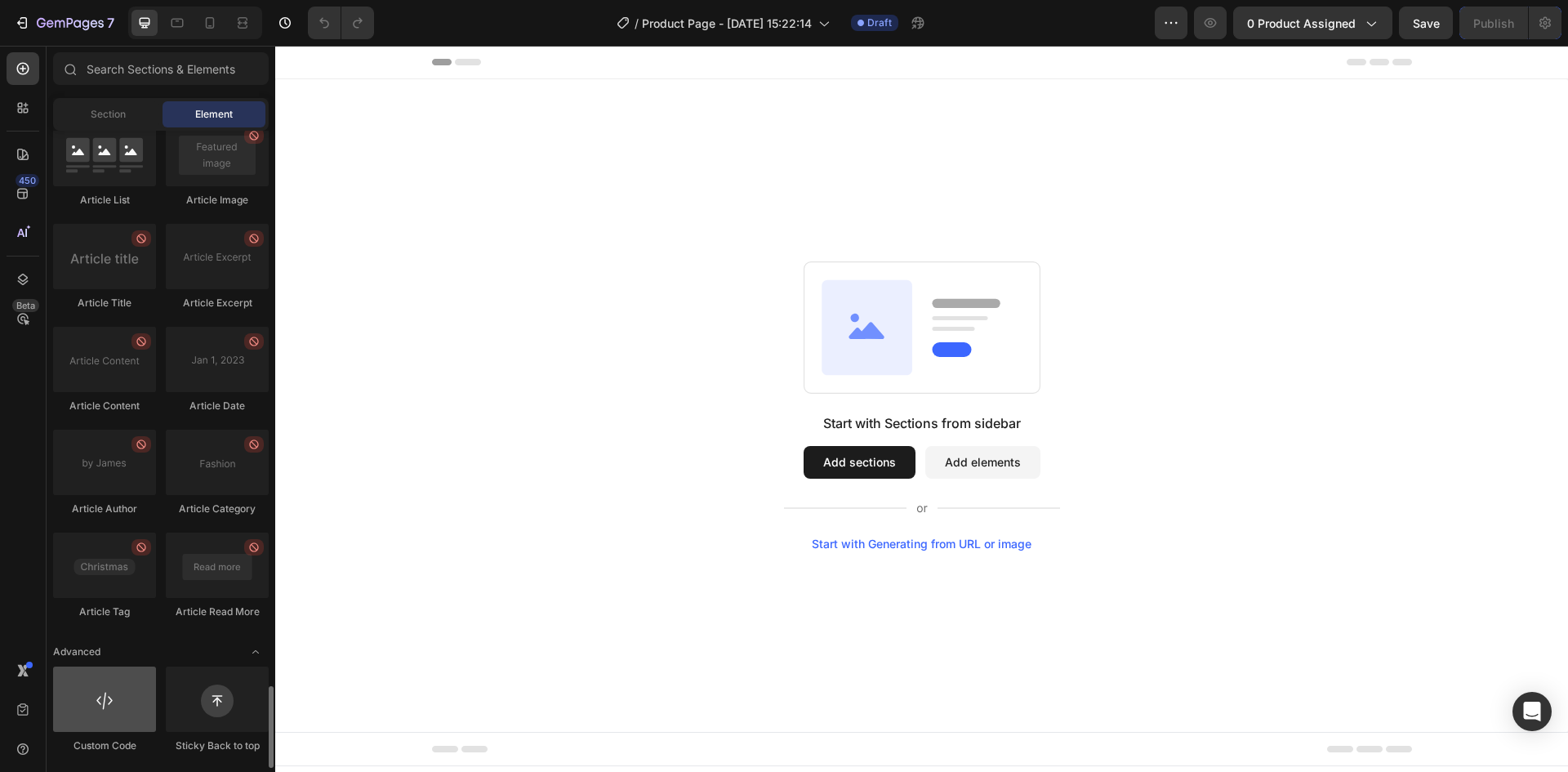
click at [123, 696] on div at bounding box center [104, 699] width 103 height 66
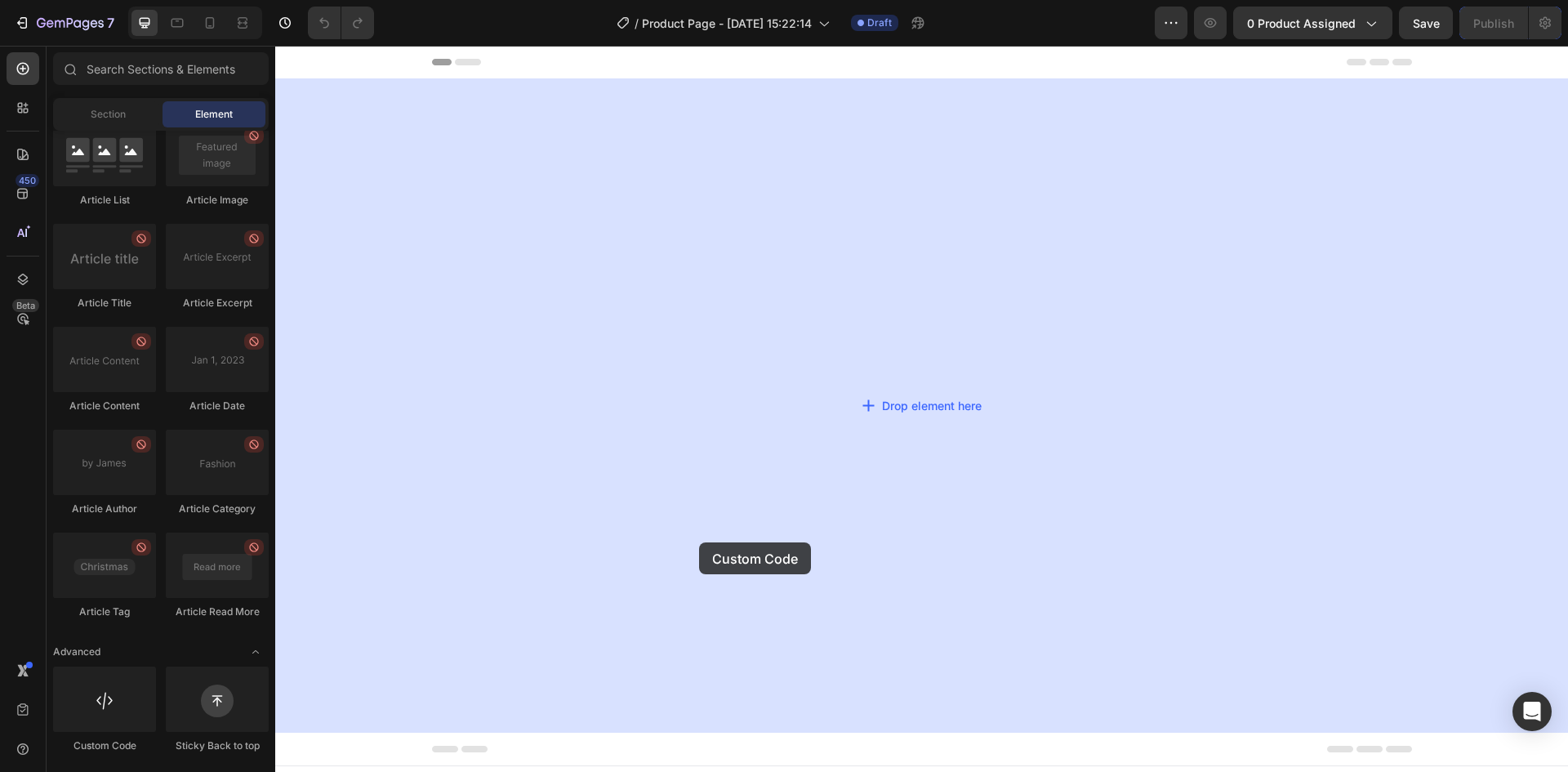
drag, startPoint x: 399, startPoint y: 742, endPoint x: 699, endPoint y: 543, distance: 360.0
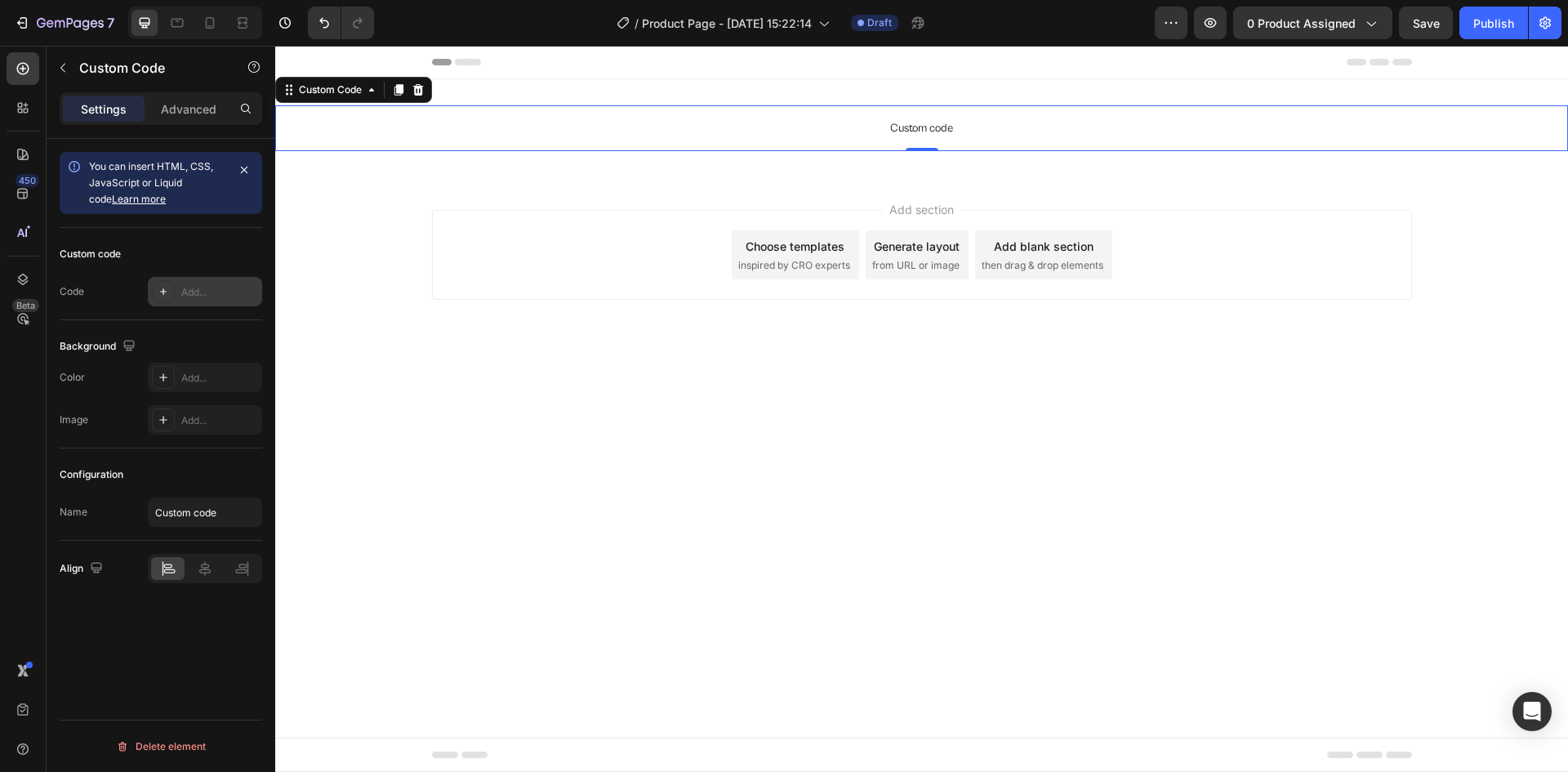
click at [213, 293] on div "Add..." at bounding box center [219, 292] width 76 height 15
click at [171, 118] on div "Advanced" at bounding box center [189, 108] width 81 height 26
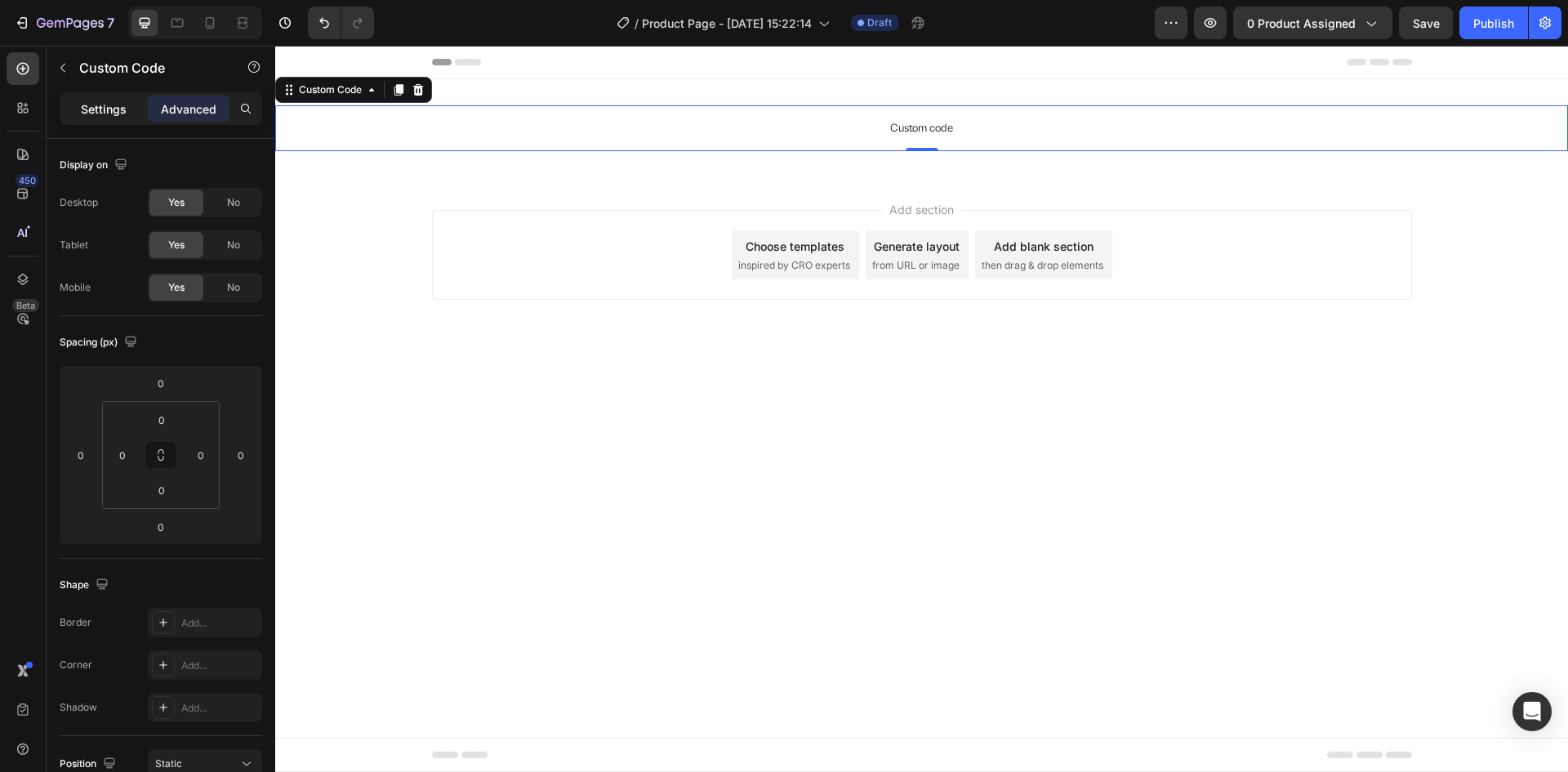
click at [106, 113] on p "Settings" at bounding box center [104, 109] width 45 height 17
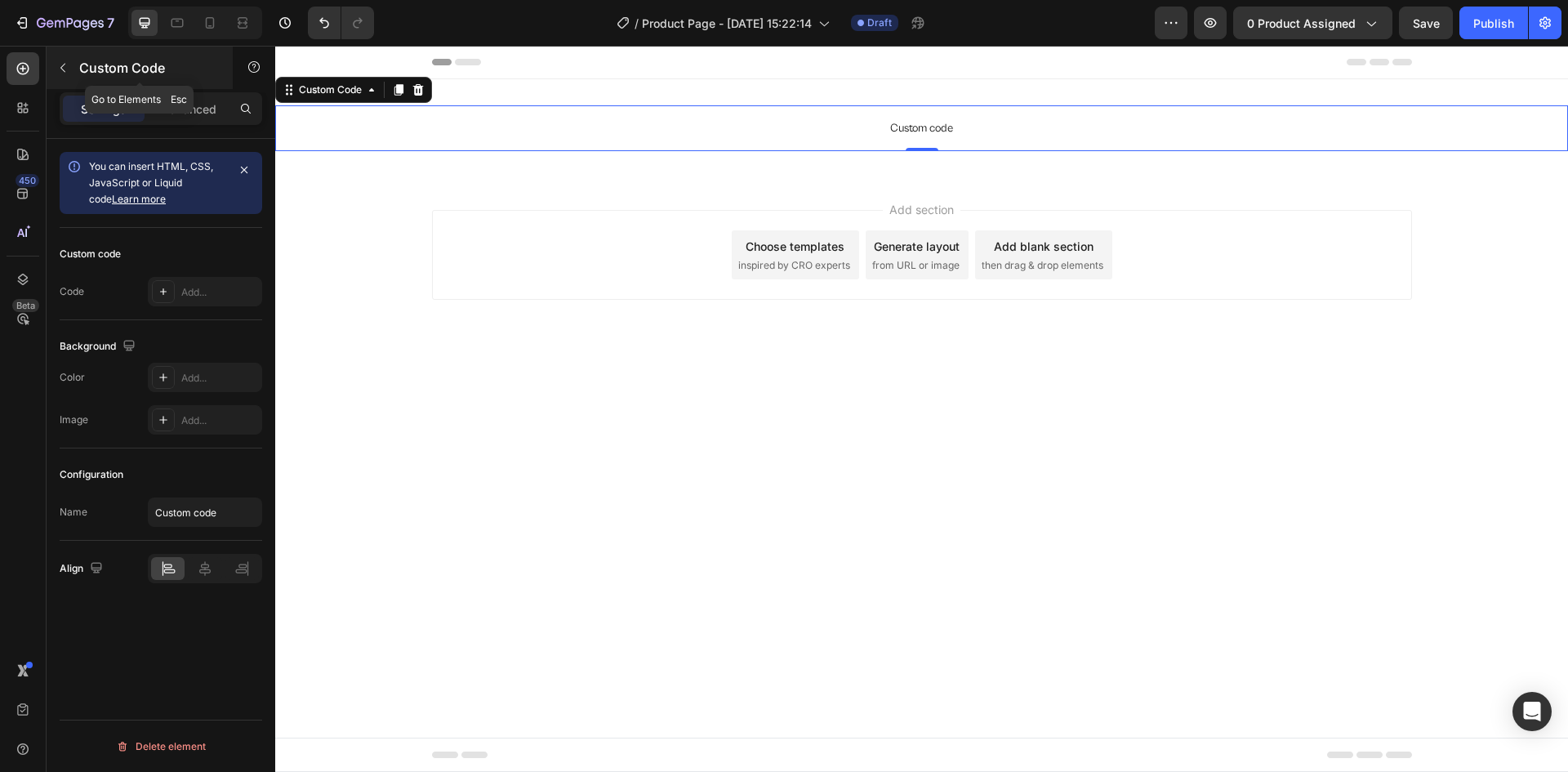
click at [74, 71] on button "button" at bounding box center [63, 68] width 26 height 26
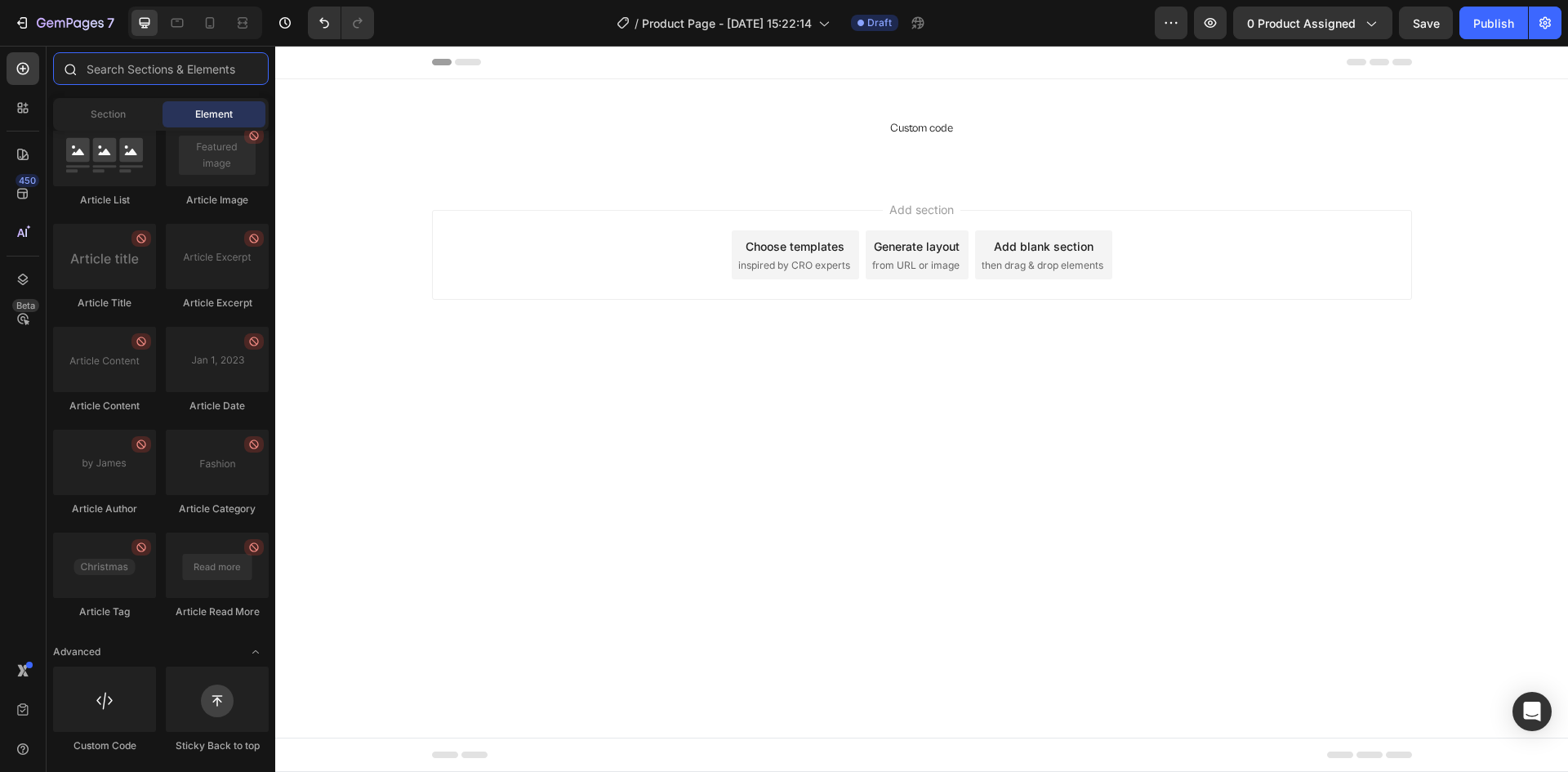
click at [131, 70] on input "text" at bounding box center [161, 69] width 216 height 33
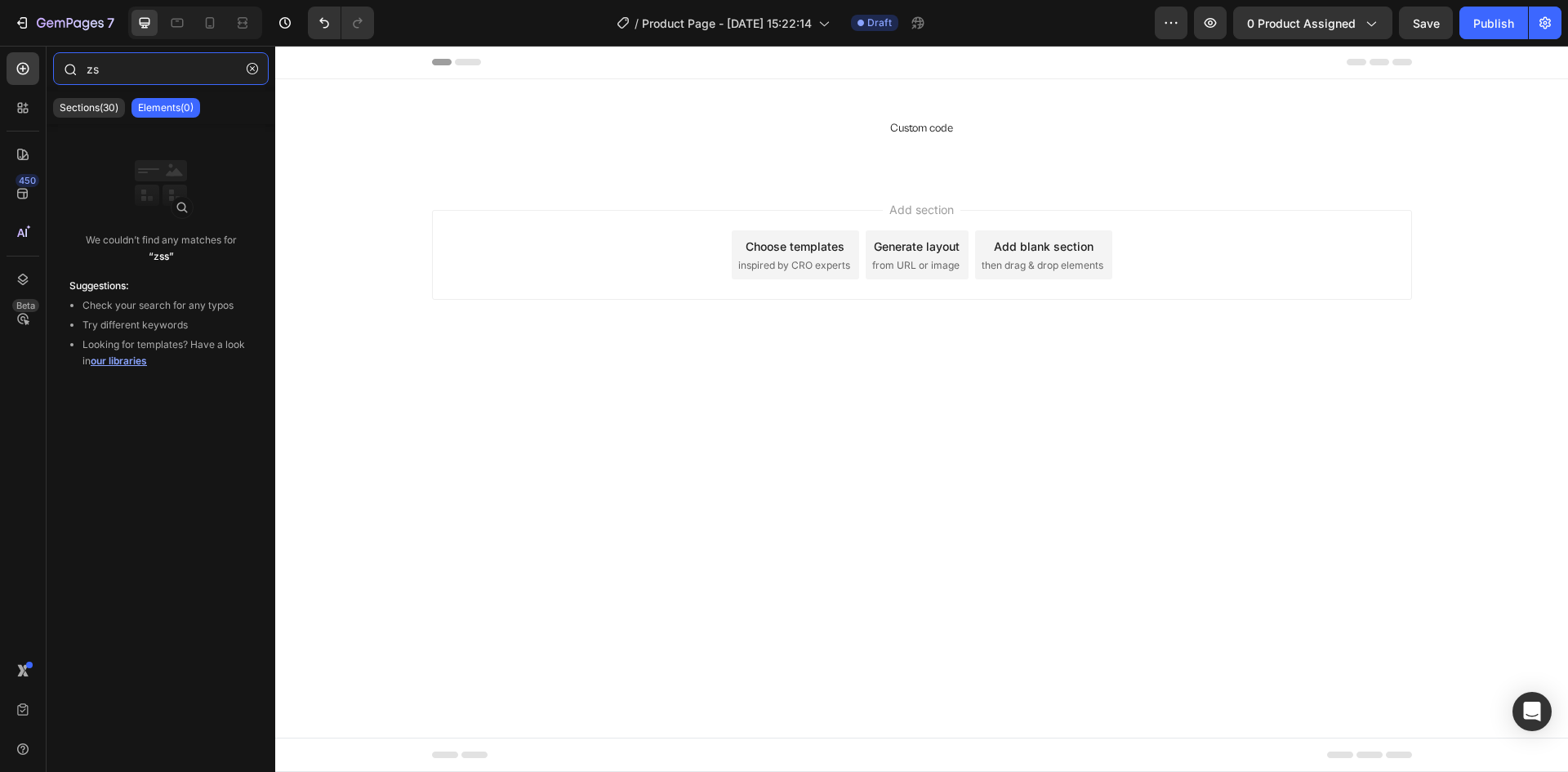
type input "z"
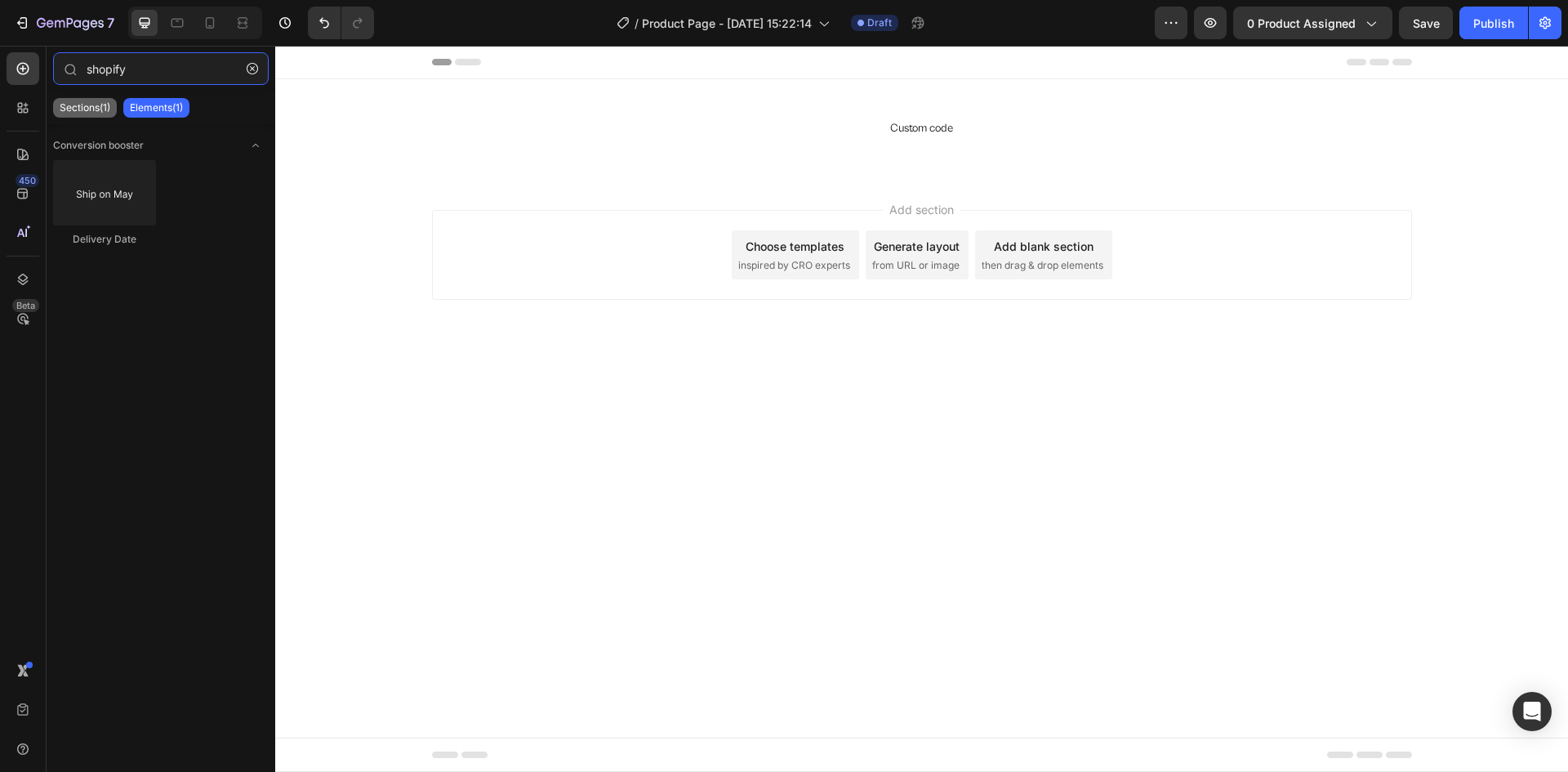
type input "shopify"
click at [91, 115] on div "Sections(1)" at bounding box center [85, 107] width 64 height 19
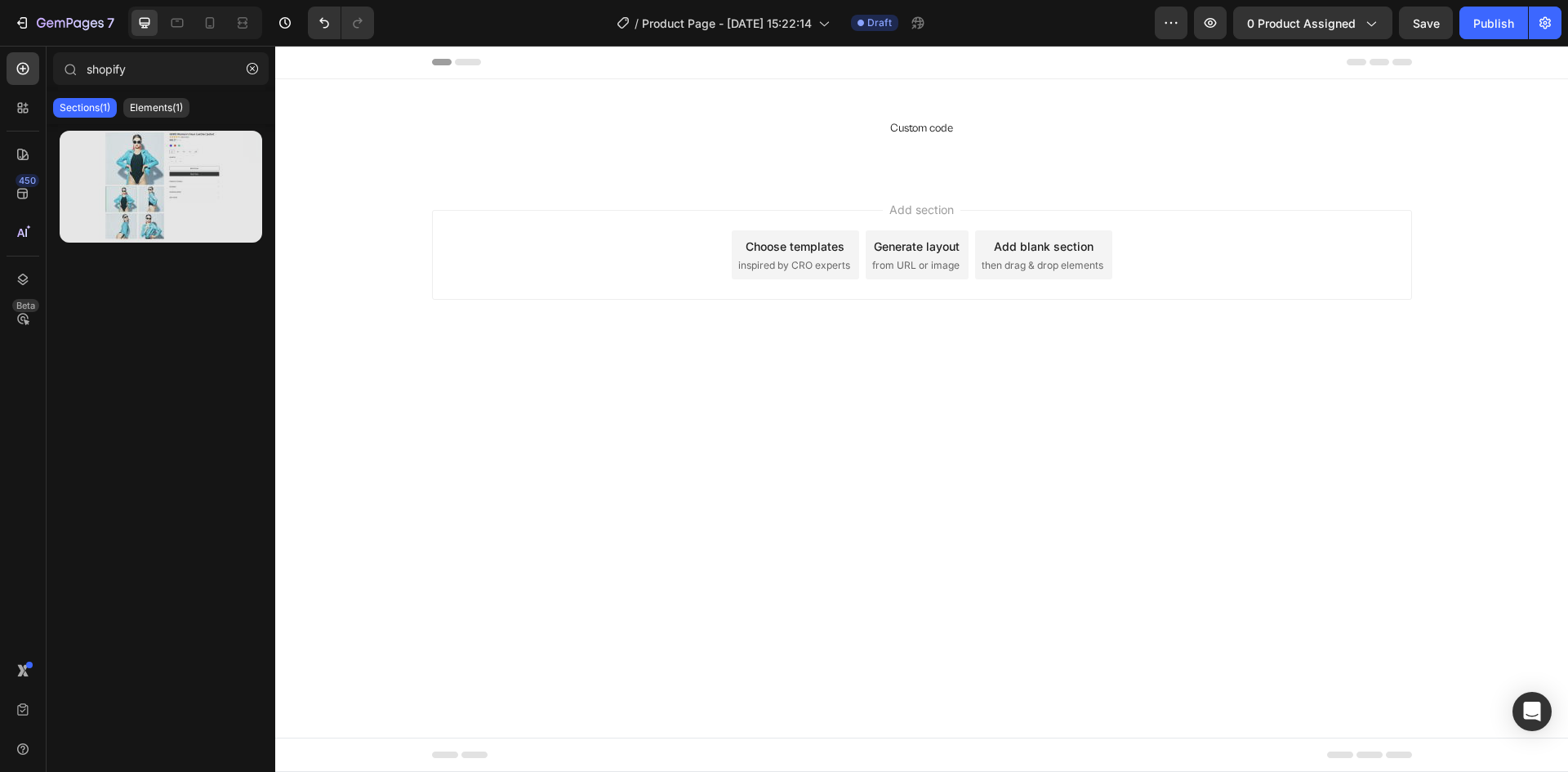
click at [145, 187] on div at bounding box center [161, 187] width 202 height 112
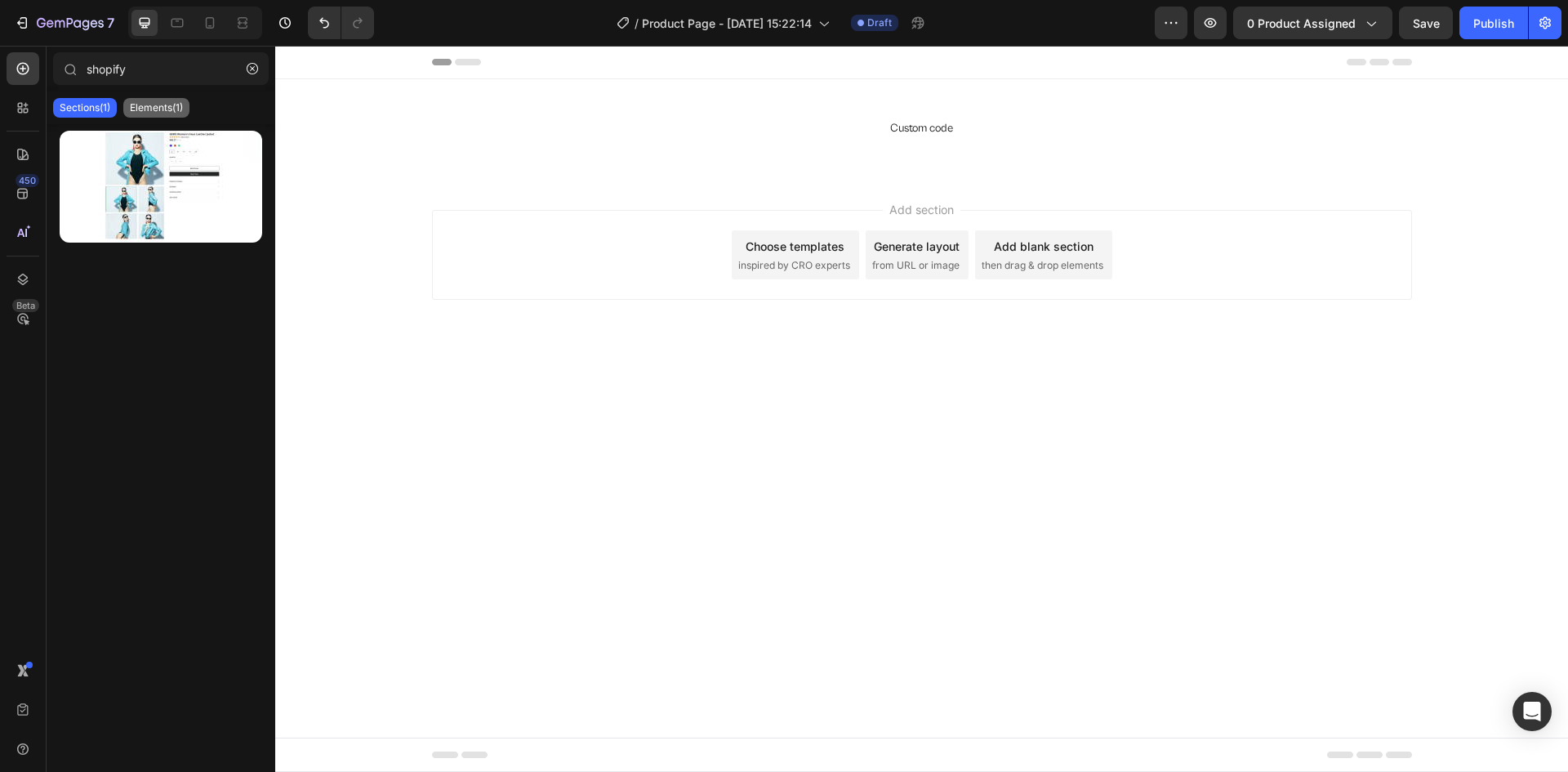
click at [148, 104] on p "Elements(1)" at bounding box center [156, 108] width 53 height 14
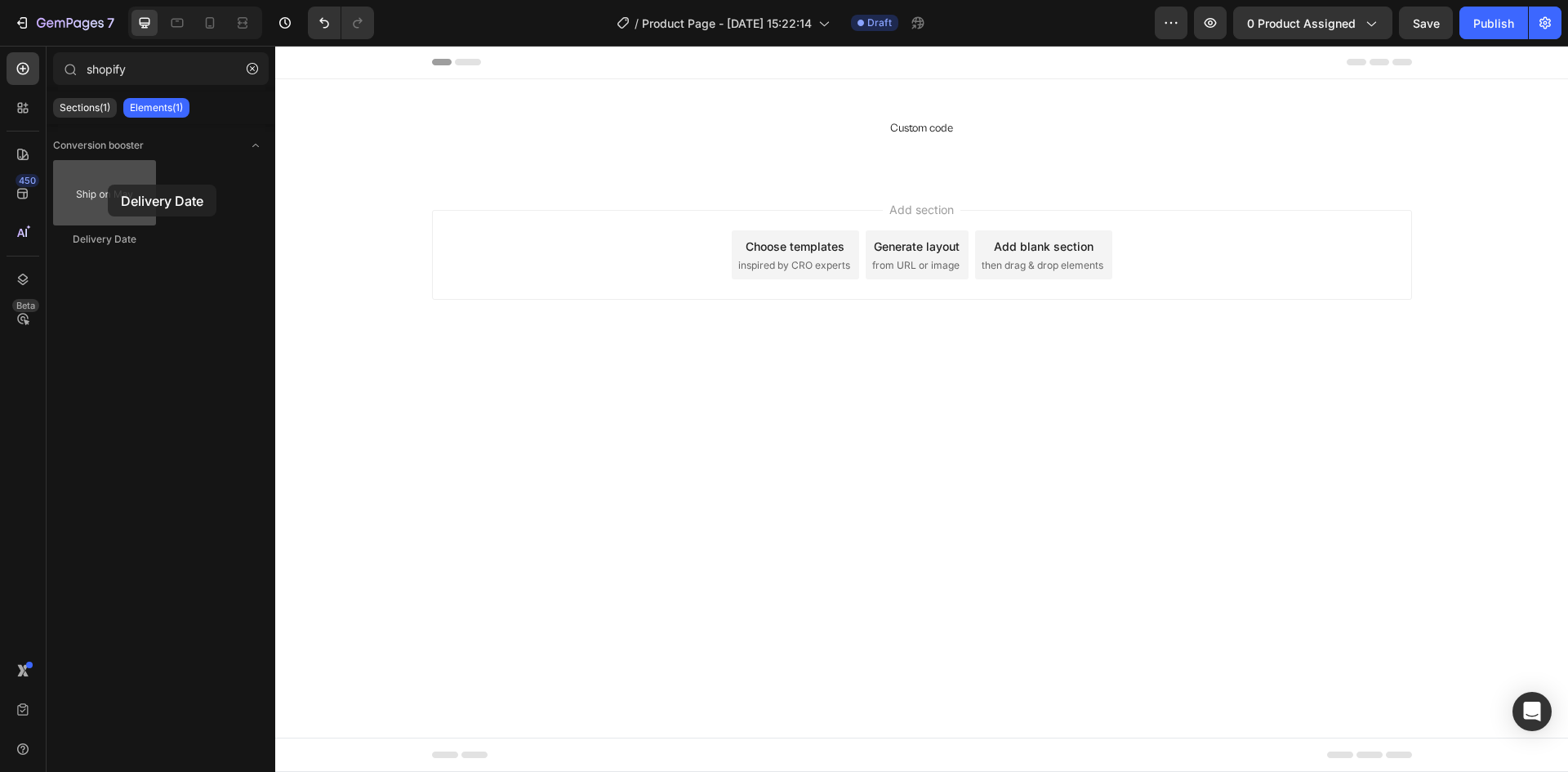
click at [107, 185] on div at bounding box center [104, 193] width 103 height 66
click at [81, 107] on p "Sections(1)" at bounding box center [85, 108] width 50 height 14
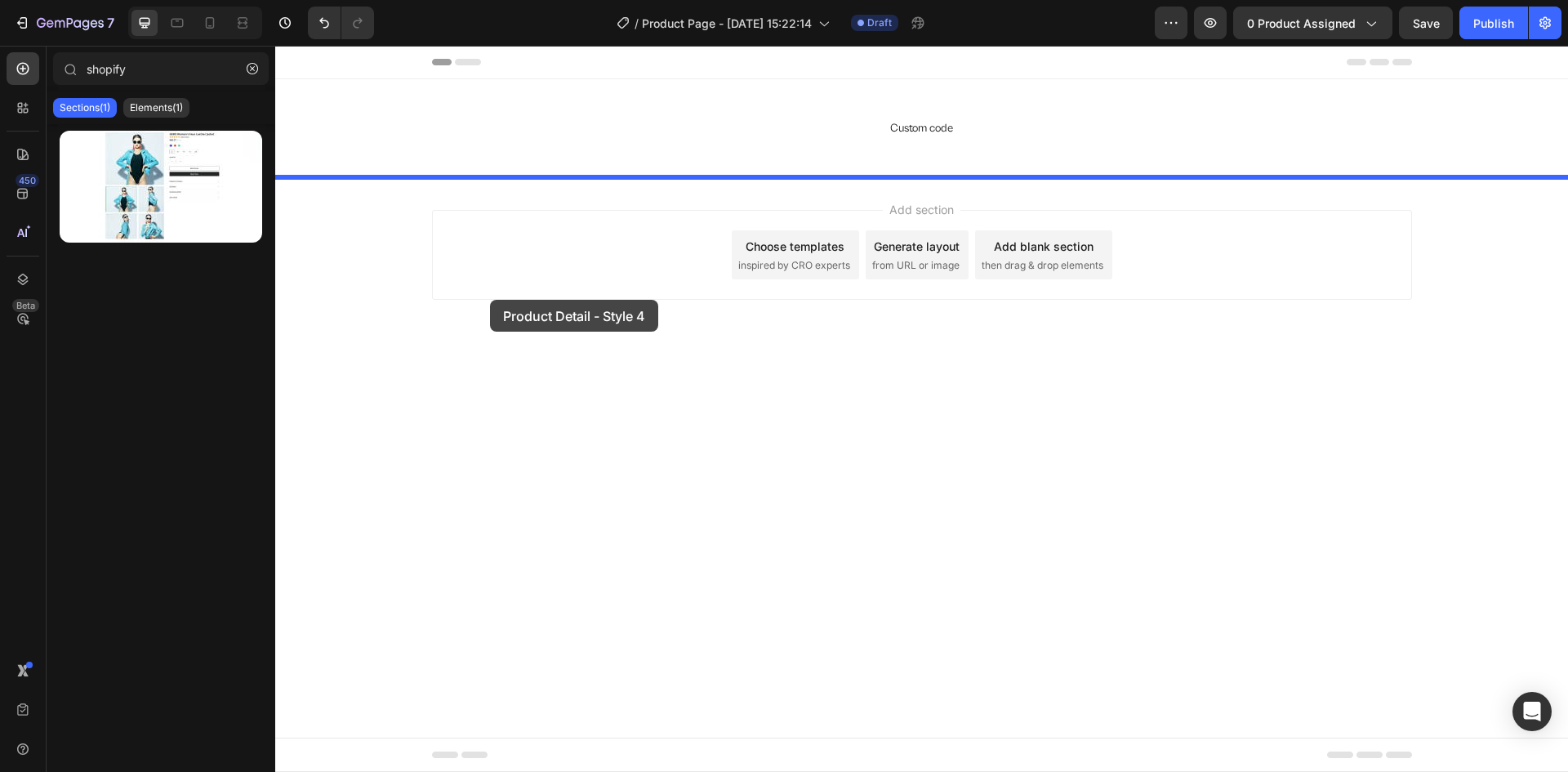
drag, startPoint x: 405, startPoint y: 231, endPoint x: 592, endPoint y: 260, distance: 189.2
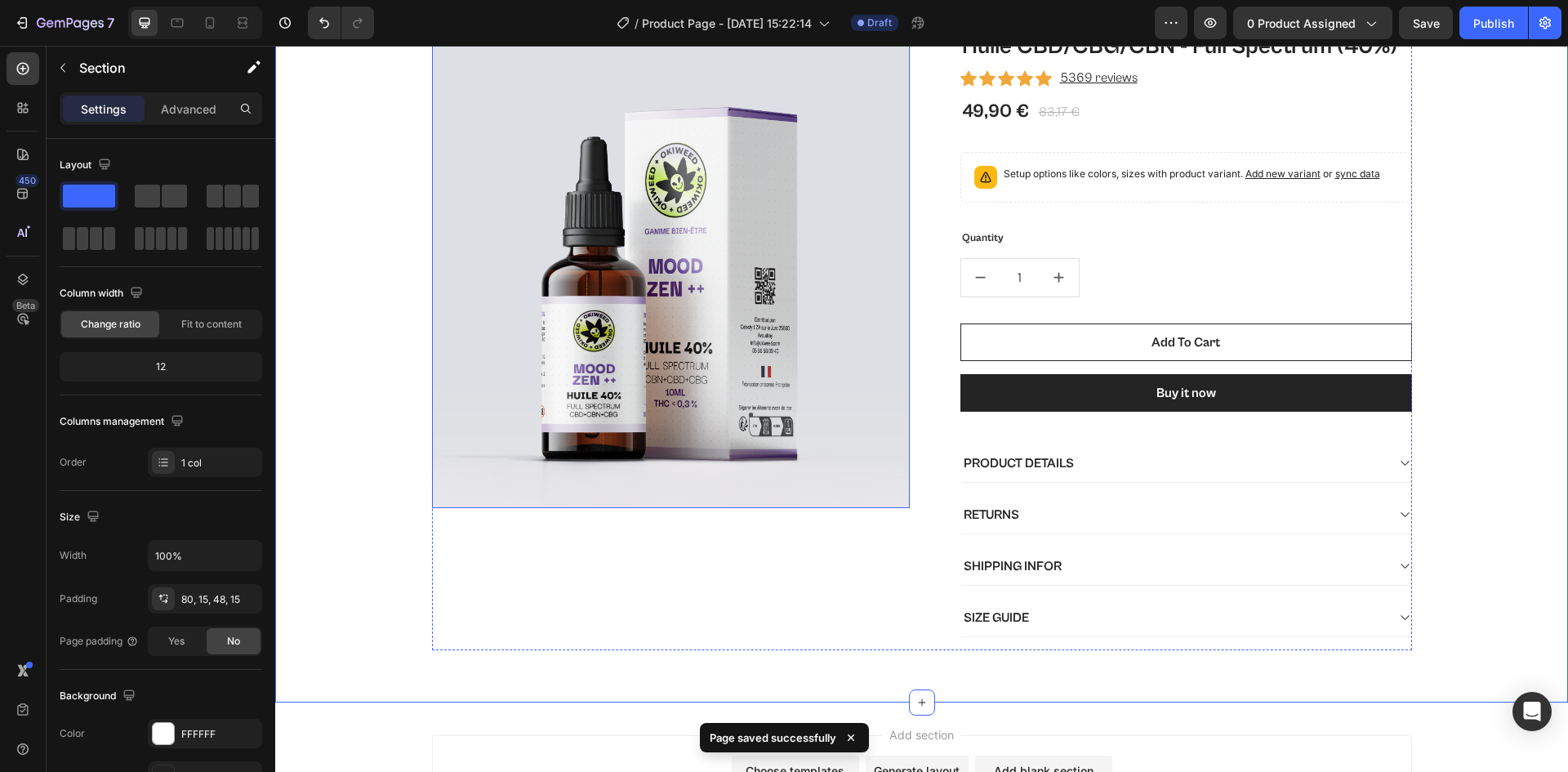
scroll to position [213, 0]
click at [23, 192] on icon at bounding box center [22, 193] width 11 height 11
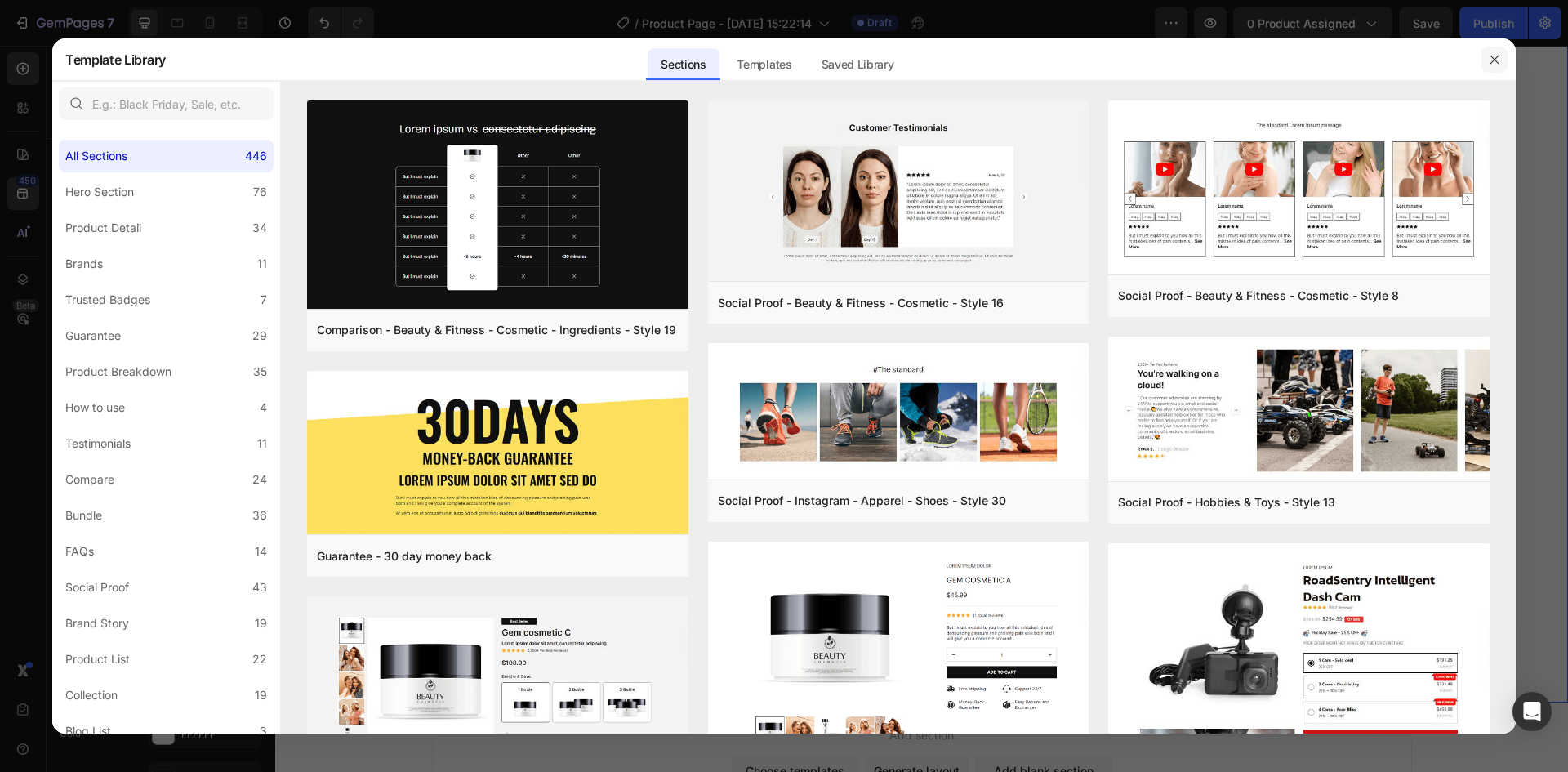
click at [1493, 60] on icon "button" at bounding box center [1494, 60] width 14 height 14
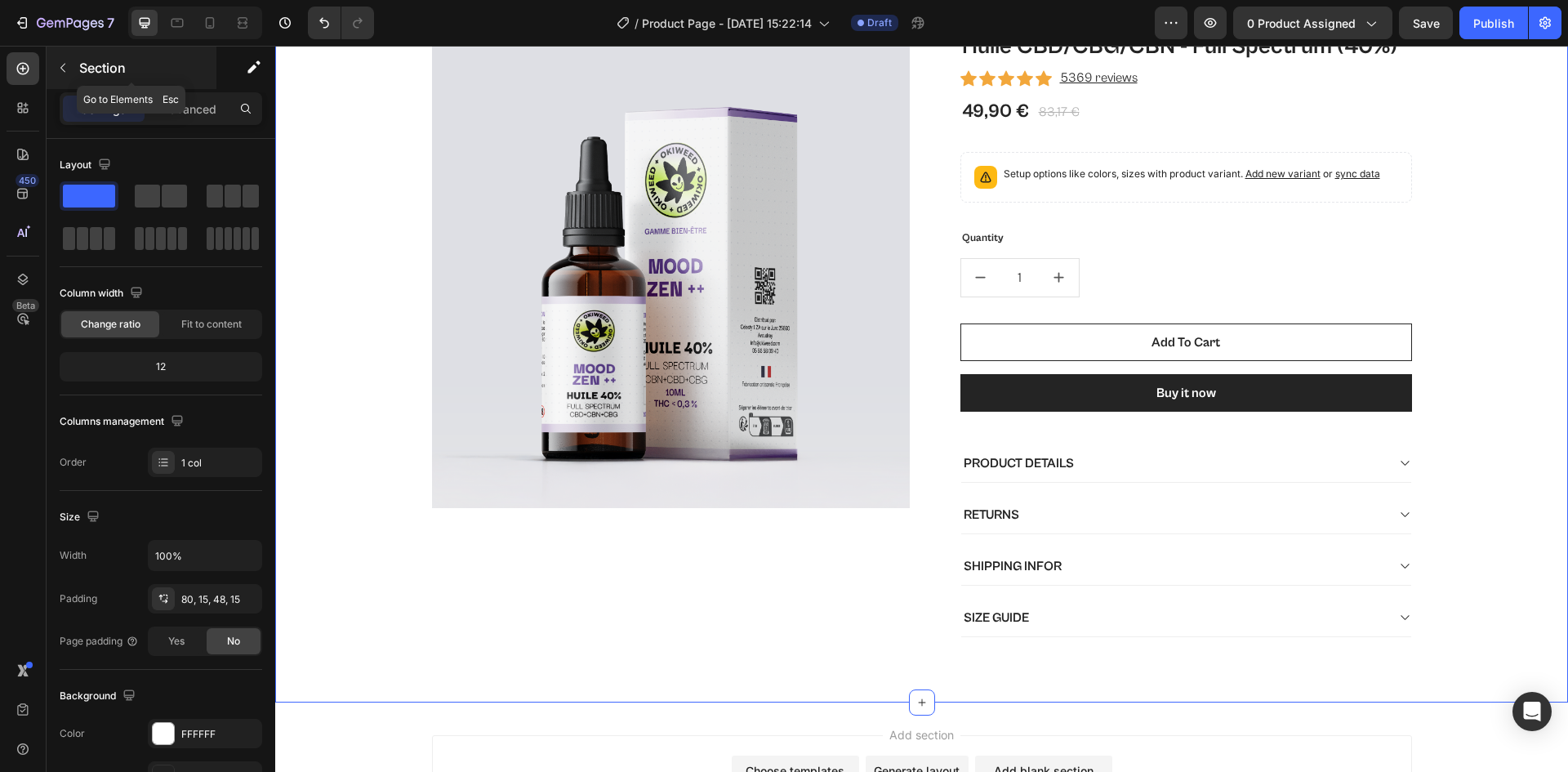
click at [61, 57] on button "button" at bounding box center [63, 68] width 26 height 26
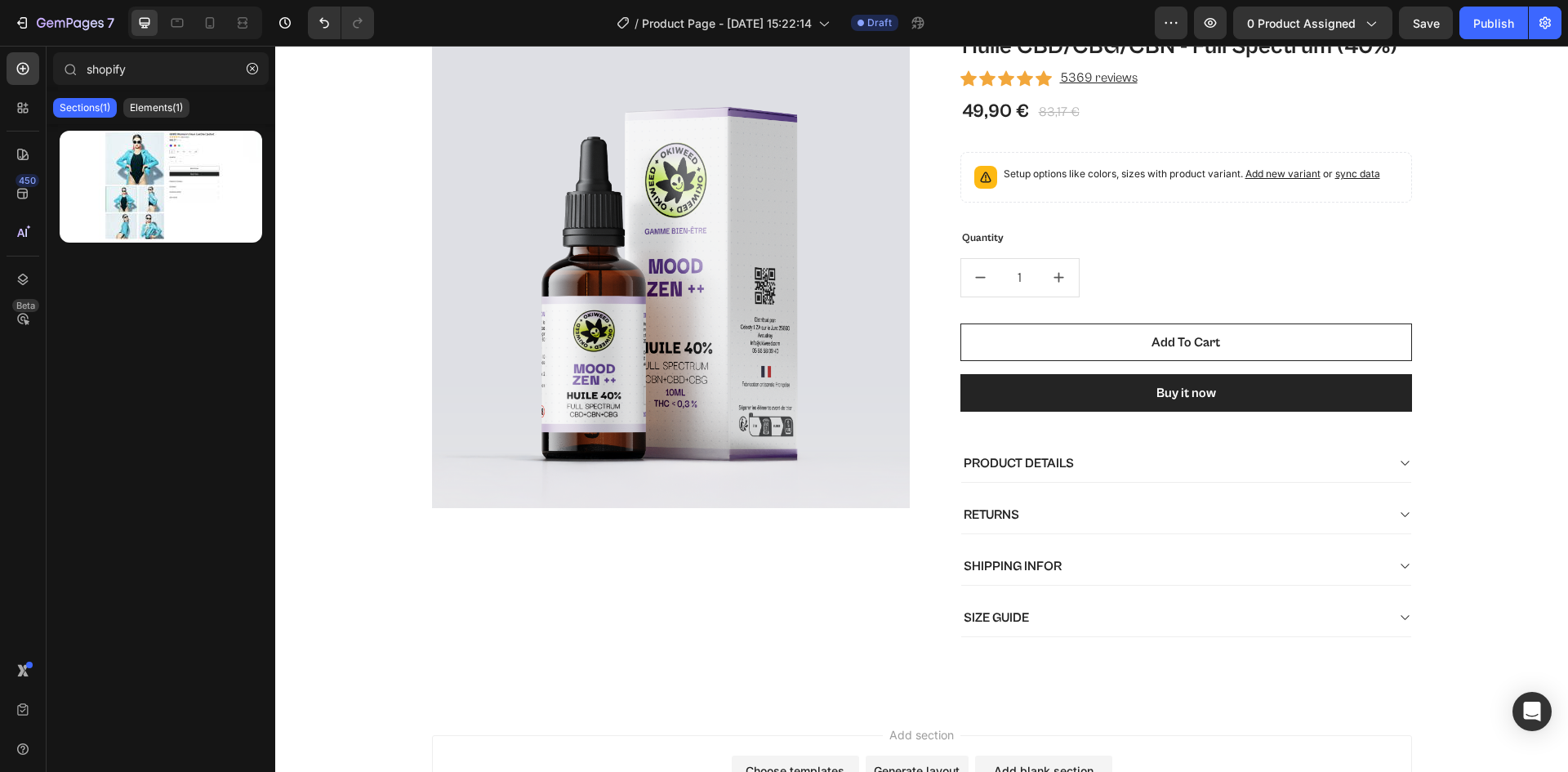
click at [61, 57] on div at bounding box center [70, 69] width 33 height 33
click at [254, 66] on icon "button" at bounding box center [252, 69] width 12 height 12
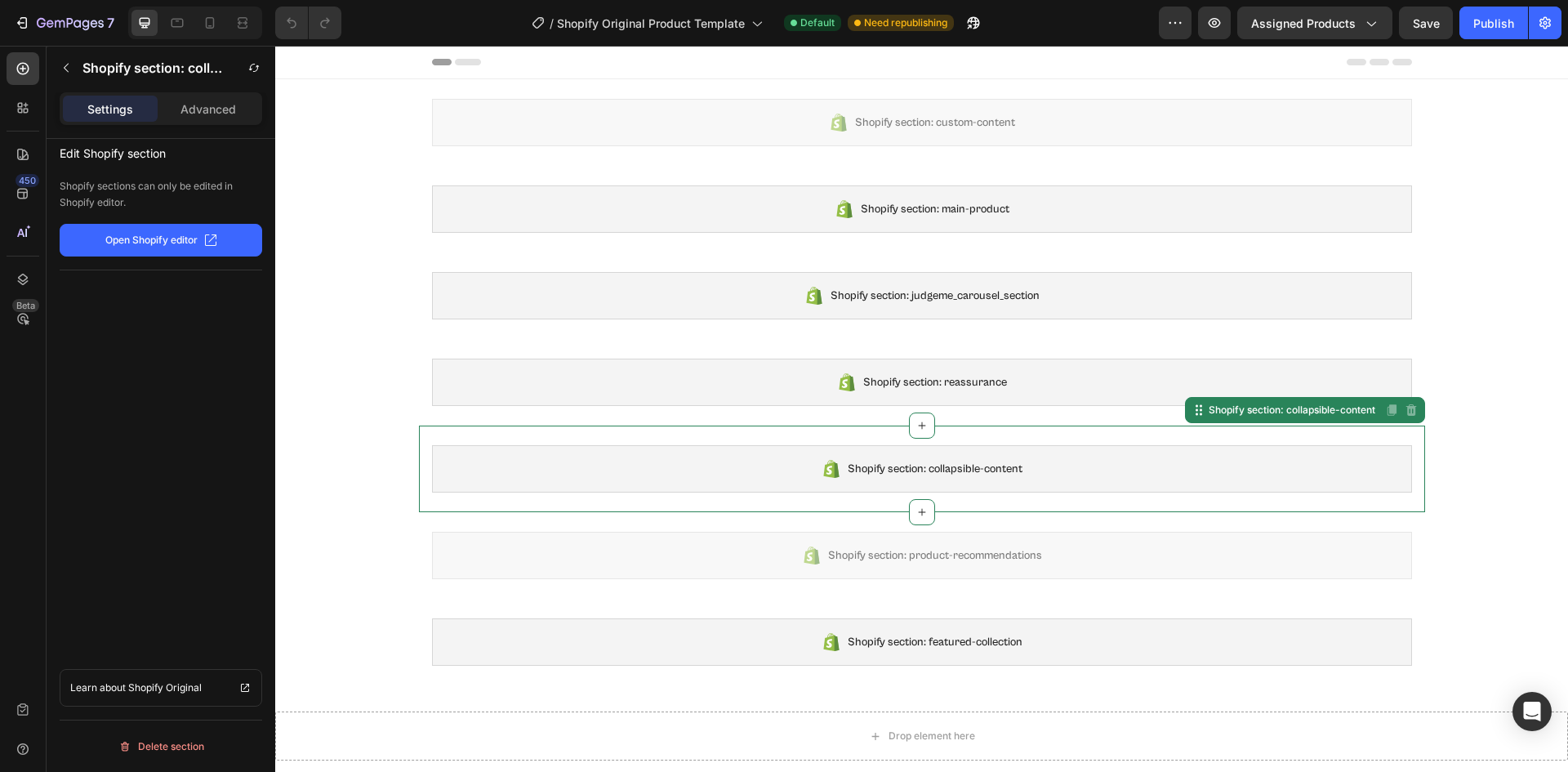
drag, startPoint x: 276, startPoint y: 45, endPoint x: 660, endPoint y: 375, distance: 506.3
click at [660, 375] on div "Shopify section: custom-content Shopify section: custom-content Shopify section…" at bounding box center [922, 757] width 1293 height 1356
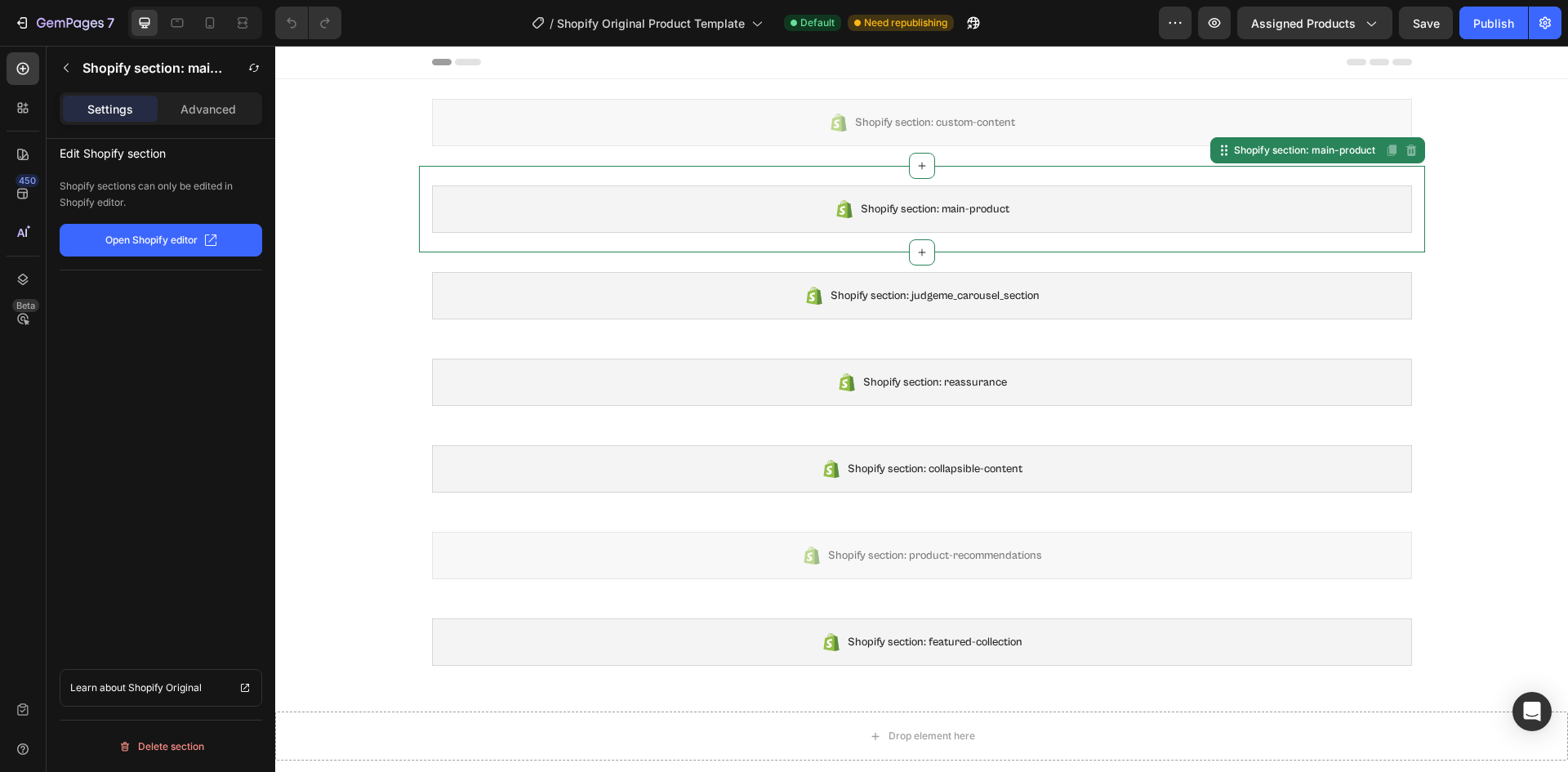
click at [725, 196] on div "Shopify section: main-product" at bounding box center [922, 209] width 980 height 47
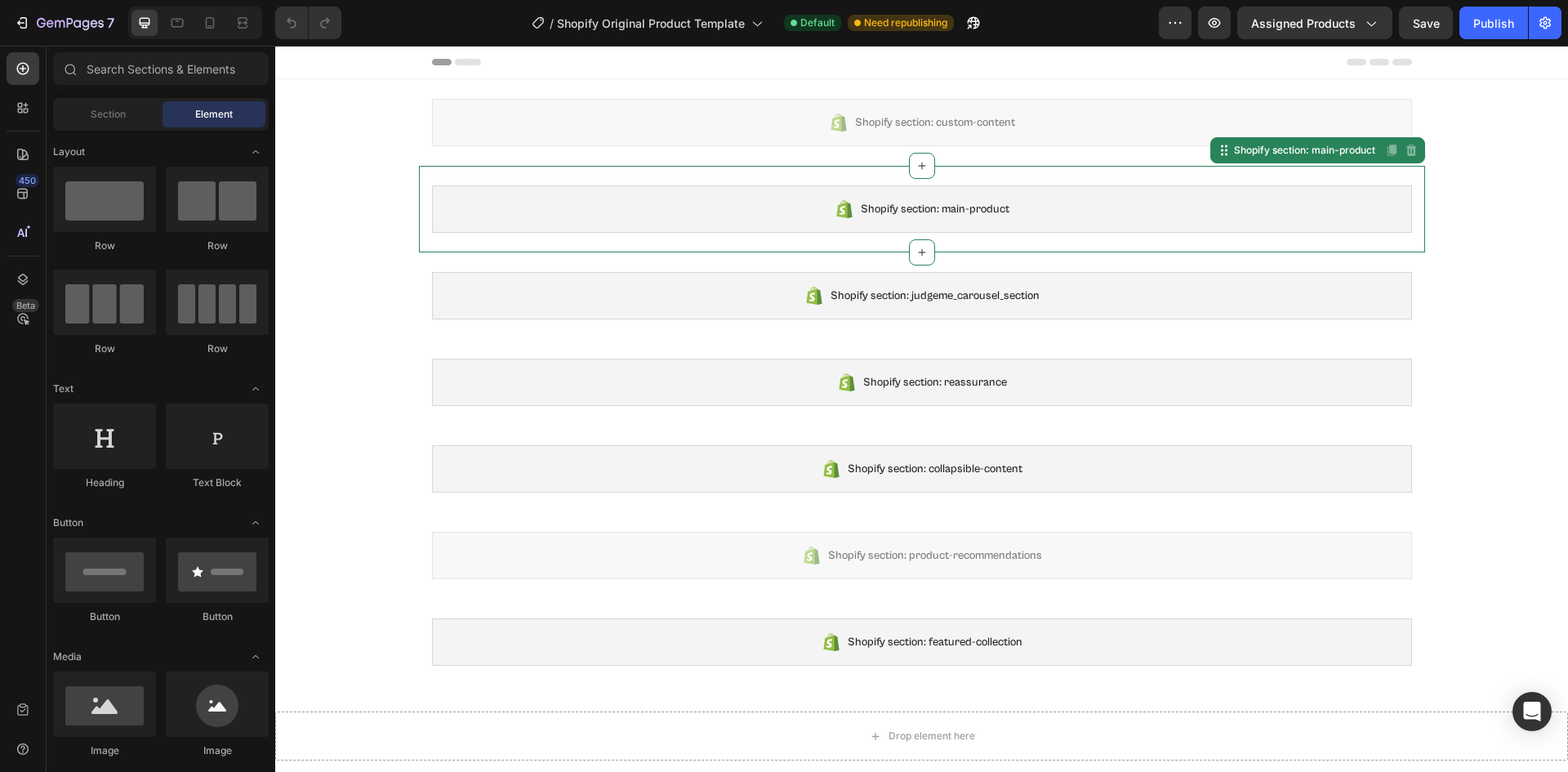
click at [459, 60] on icon at bounding box center [467, 62] width 26 height 7
click at [435, 64] on icon at bounding box center [442, 62] width 19 height 7
click at [459, 62] on icon at bounding box center [467, 62] width 26 height 7
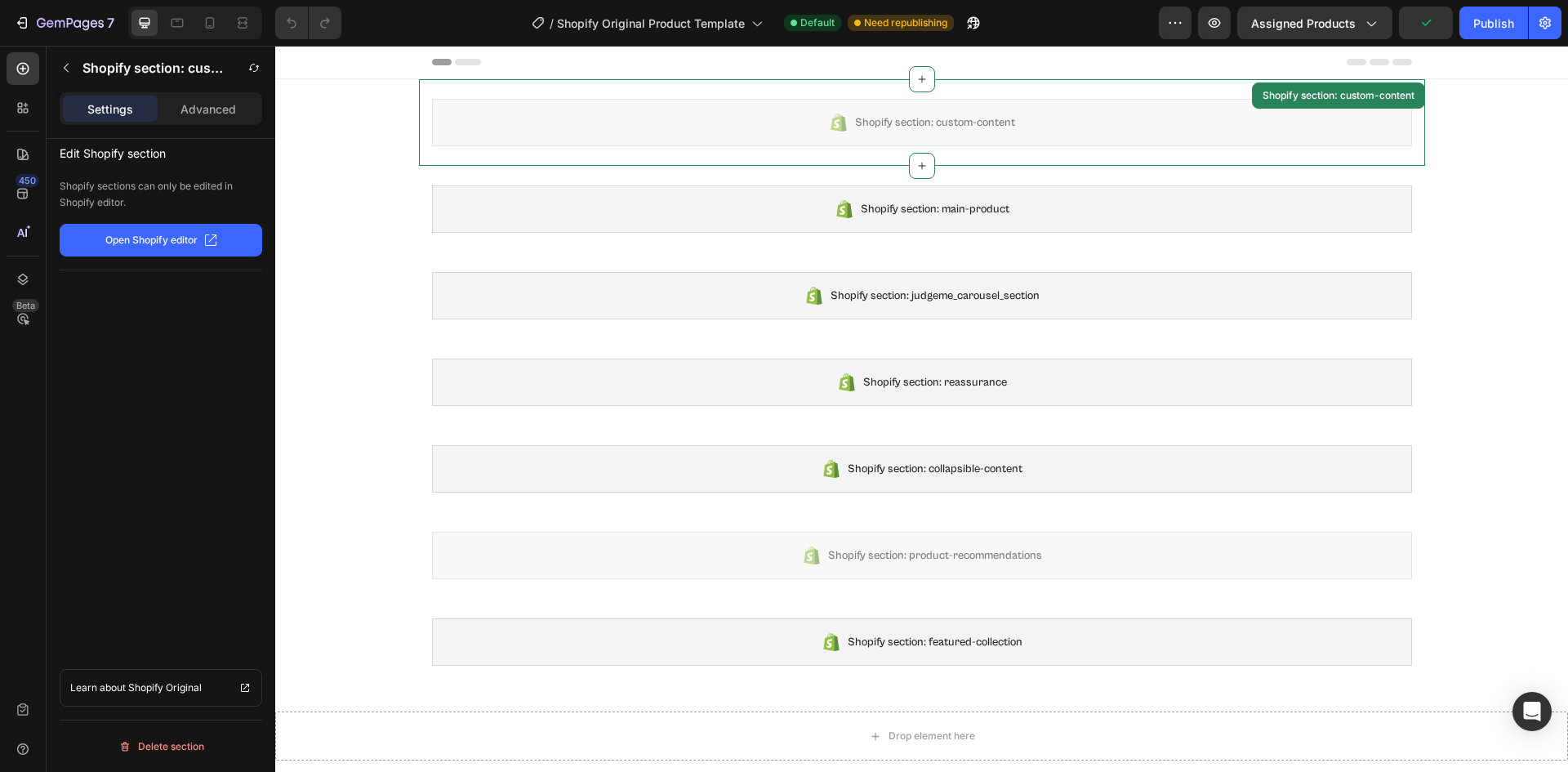
click at [543, 155] on div "Shopify section: custom-content Shopify section: custom-content" at bounding box center [922, 122] width 1006 height 86
click at [557, 222] on div "Shopify section: main-product" at bounding box center [922, 209] width 980 height 47
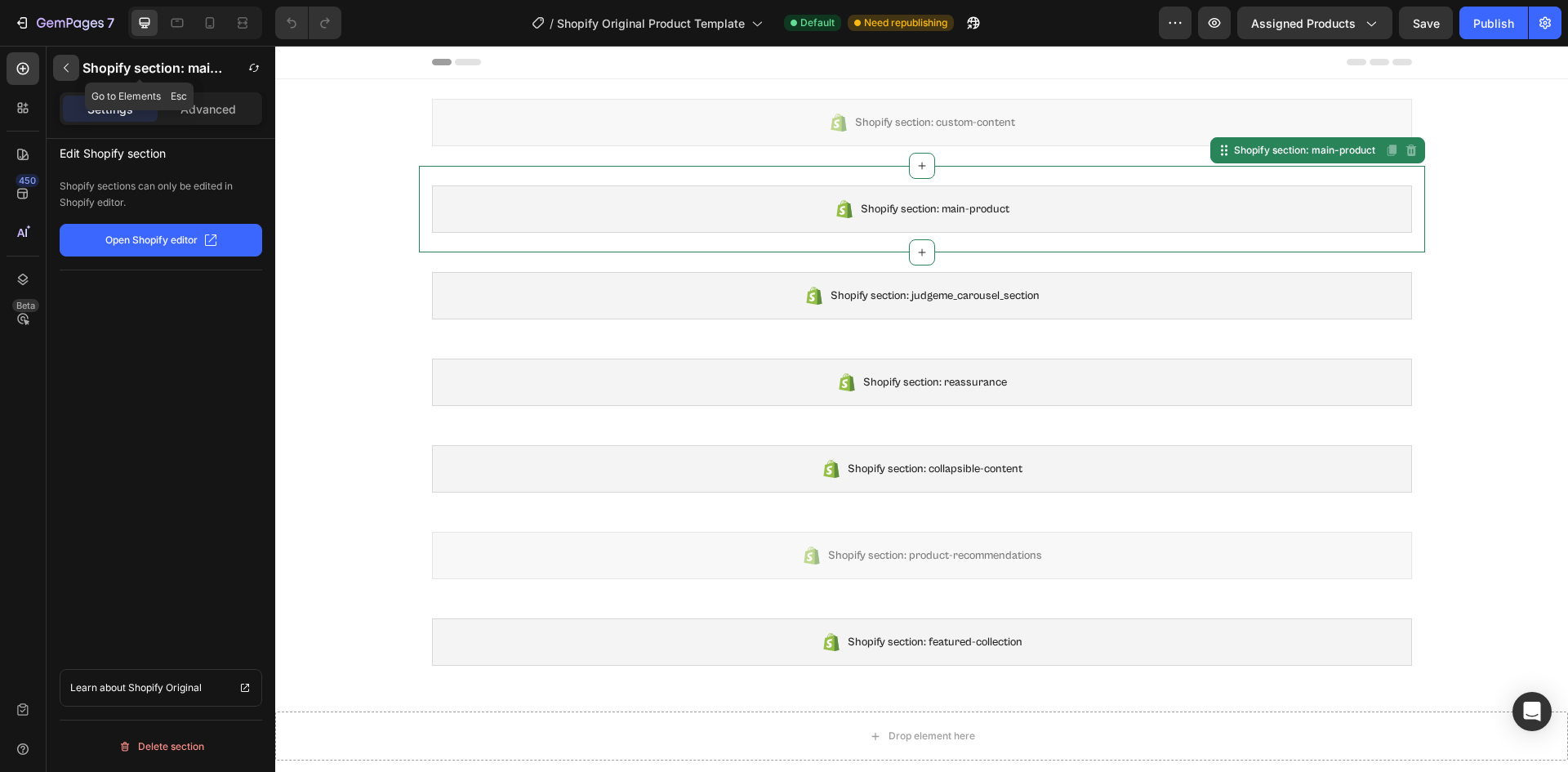
click at [61, 71] on icon "button" at bounding box center [67, 68] width 14 height 14
